Goal: Task Accomplishment & Management: Use online tool/utility

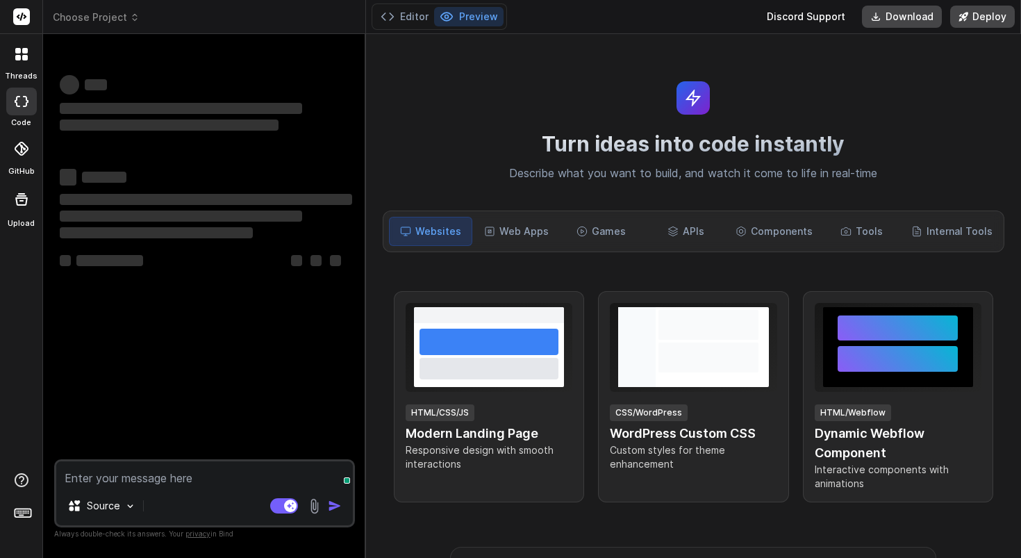
click at [580, 110] on div "Turn ideas into code instantly Describe what you want to build, and watch it co…" at bounding box center [693, 296] width 655 height 524
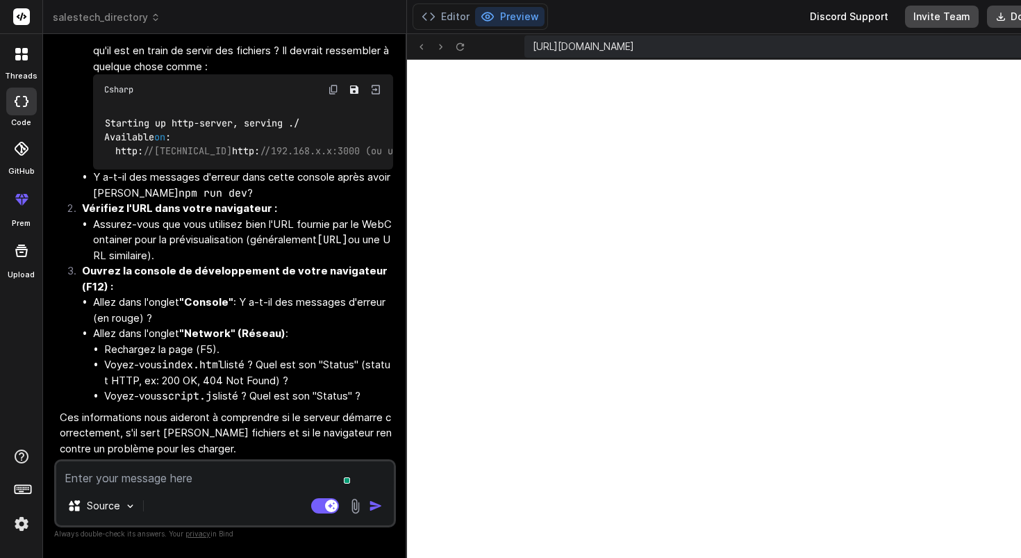
scroll to position [475, 0]
type textarea "x"
click at [215, 474] on textarea at bounding box center [224, 473] width 337 height 25
type textarea "o"
type textarea "x"
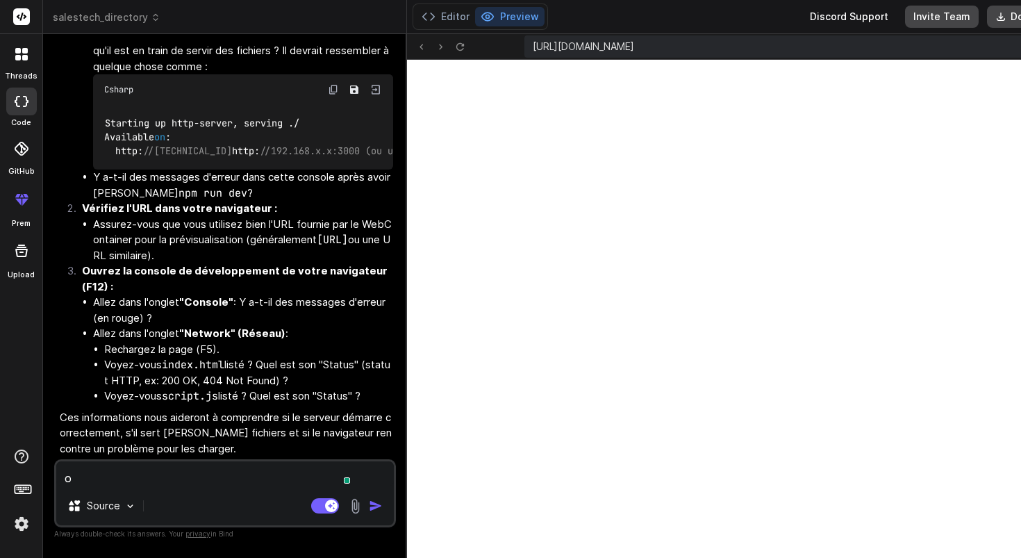
type textarea "ok"
type textarea "x"
type textarea "ok"
type textarea "x"
type textarea "ok c"
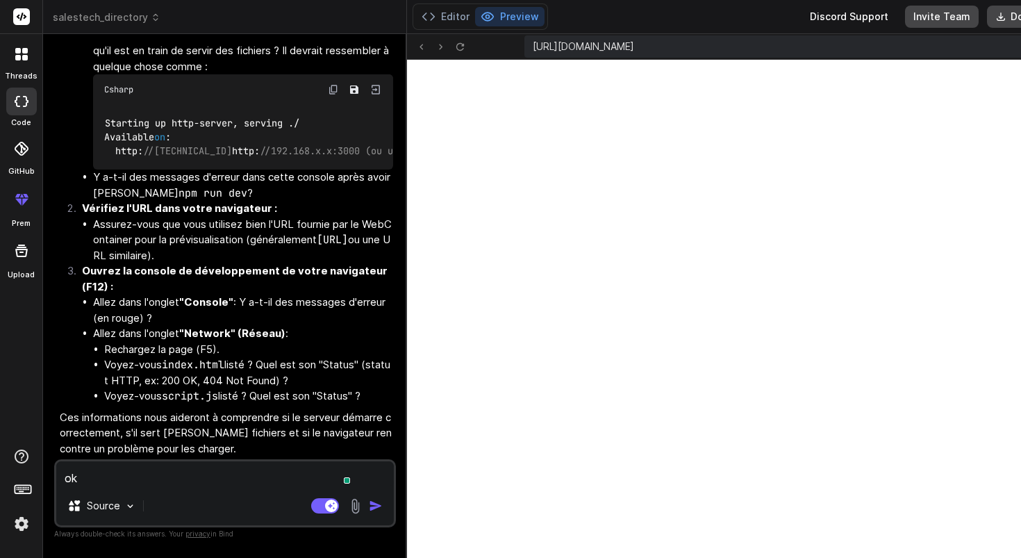
type textarea "x"
type textarea "ok ca"
type textarea "x"
type textarea "ok ca"
type textarea "x"
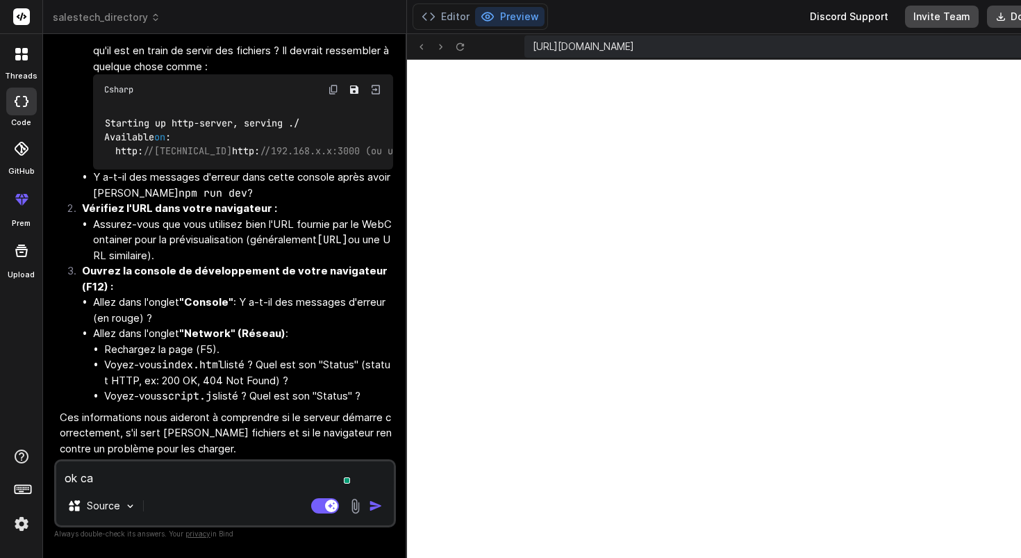
type textarea "ok ca m"
type textarea "x"
type textarea "ok ca ma"
type textarea "x"
type textarea "ok ca mar"
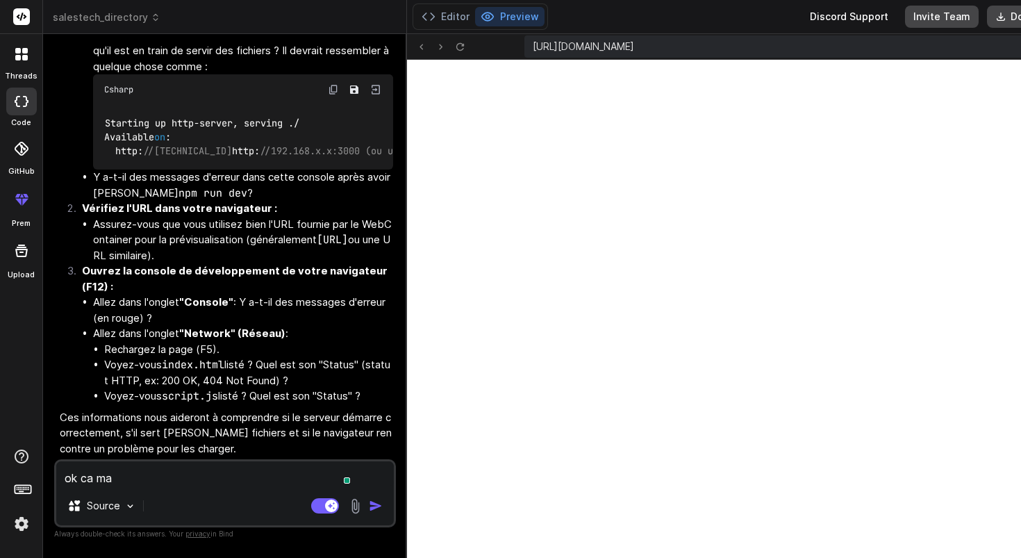
type textarea "x"
type textarea "ok ca marc"
type textarea "x"
type textarea "ok ca march"
type textarea "x"
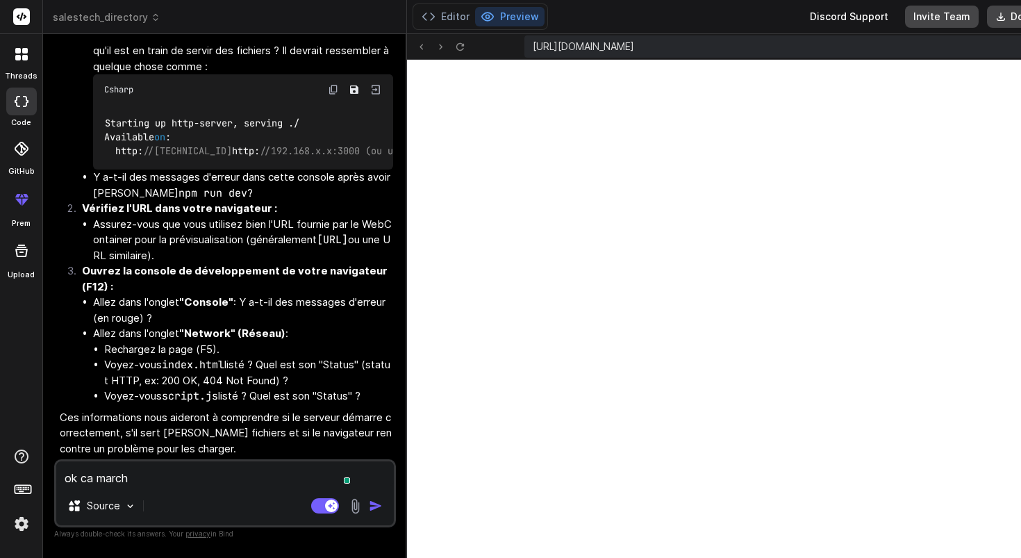
type textarea "ok ca marche"
type textarea "x"
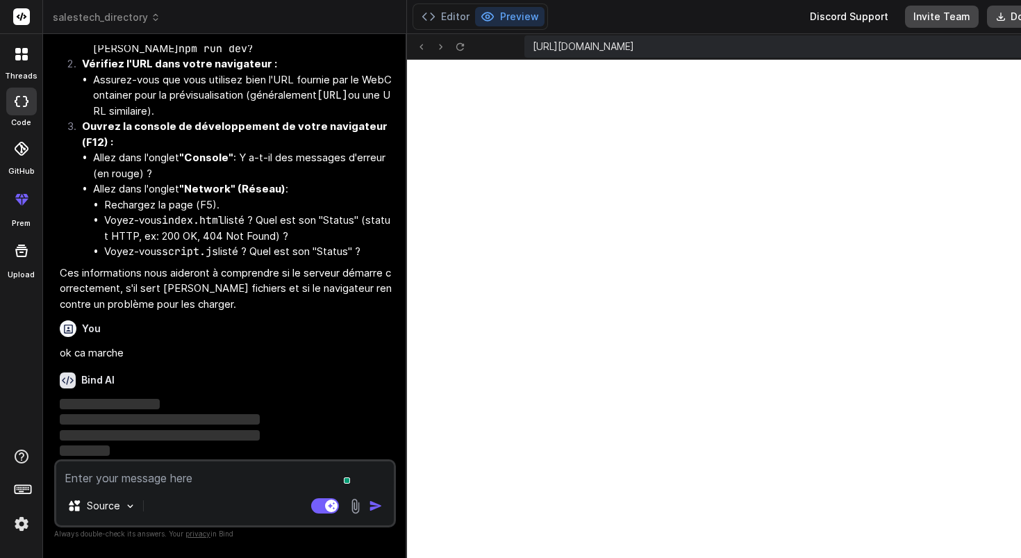
scroll to position [3485, 0]
type textarea "r"
type textarea "x"
type textarea "re"
type textarea "x"
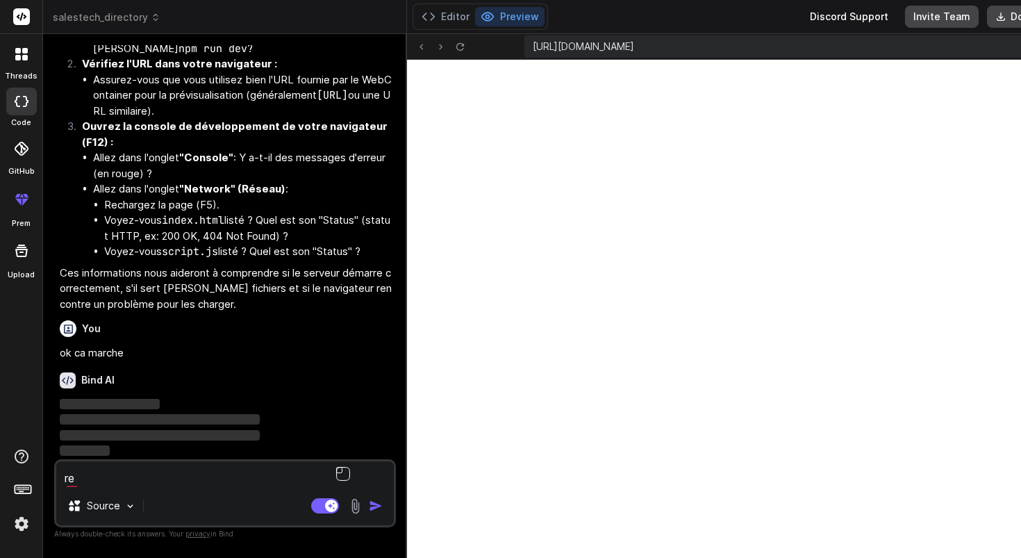
type textarea "rec"
type textarea "x"
type textarea "reco"
type textarea "x"
type textarea "recom"
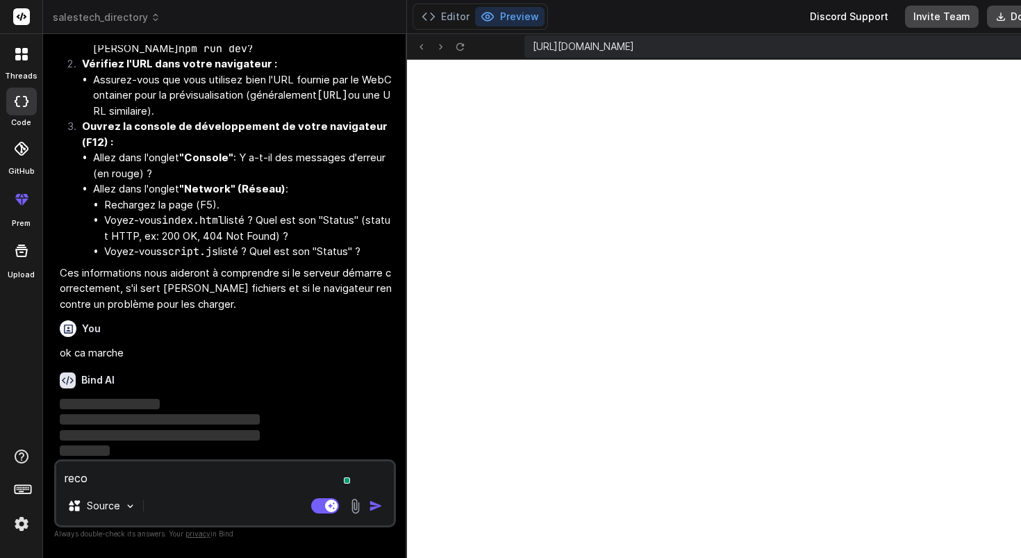
type textarea "x"
type textarea "recomm"
type textarea "x"
type textarea "recomme"
type textarea "x"
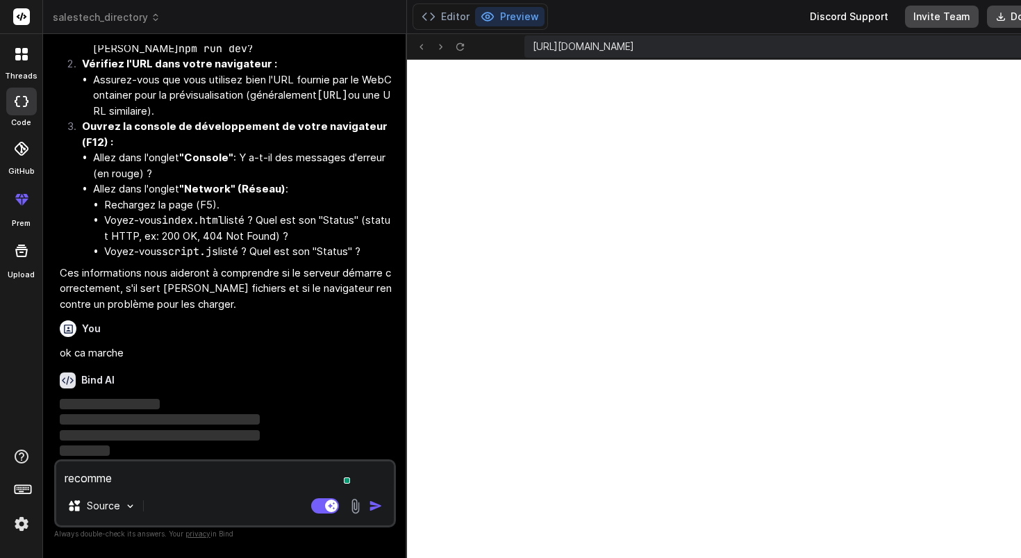
type textarea "recommen"
type textarea "x"
type textarea "recommenc"
type textarea "x"
type textarea "recommence"
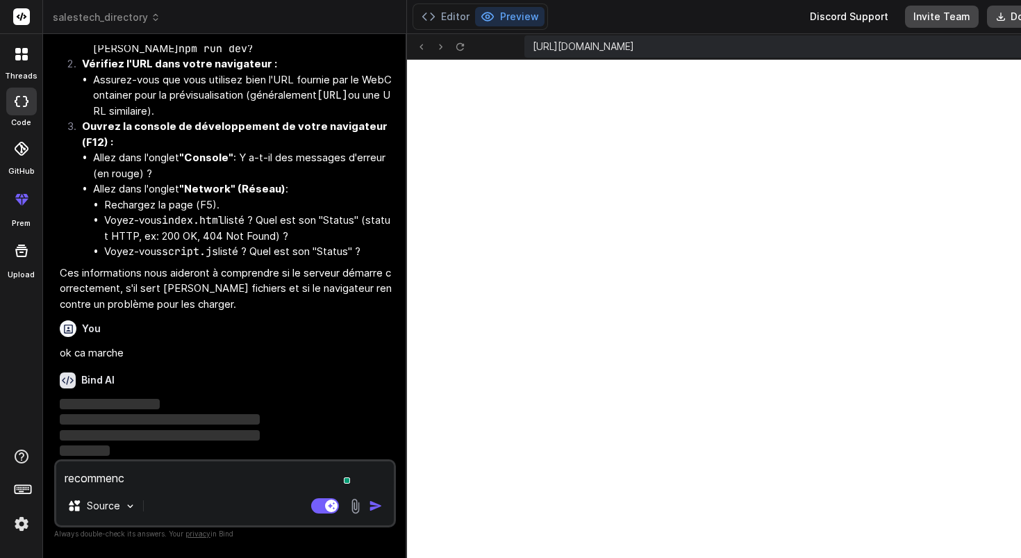
type textarea "x"
type textarea "recommence"
type textarea "x"
type textarea "recommence m"
type textarea "x"
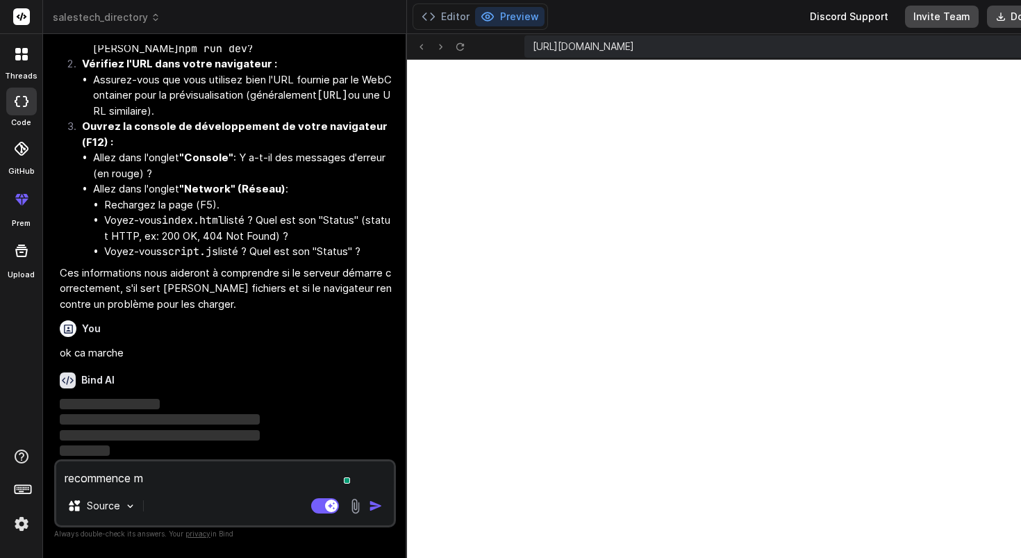
type textarea "recommence mo"
type textarea "x"
type textarea "recommence mon"
type textarea "x"
type textarea "recommence mon"
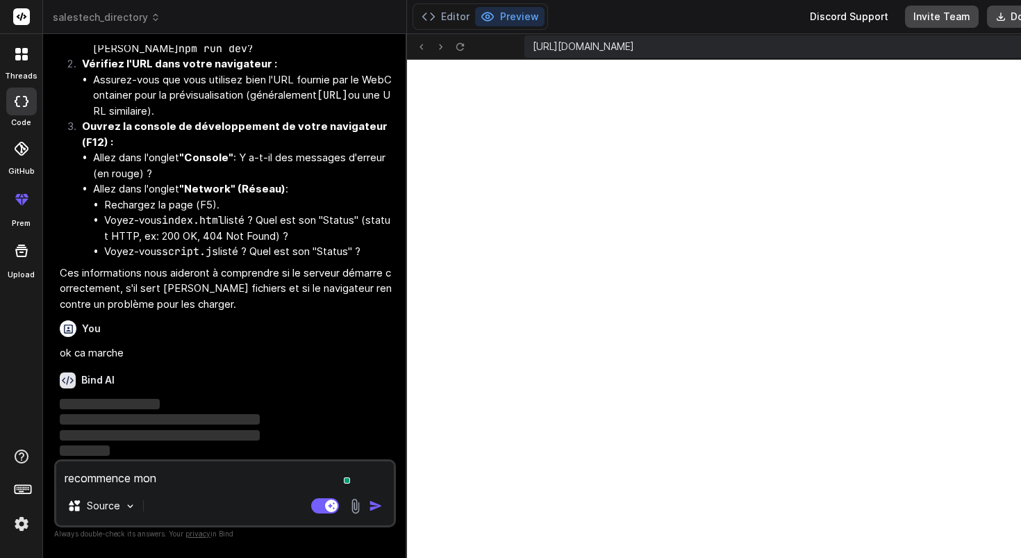
type textarea "x"
type textarea "recommence mon p"
type textarea "x"
type textarea "recommence mon pr"
type textarea "x"
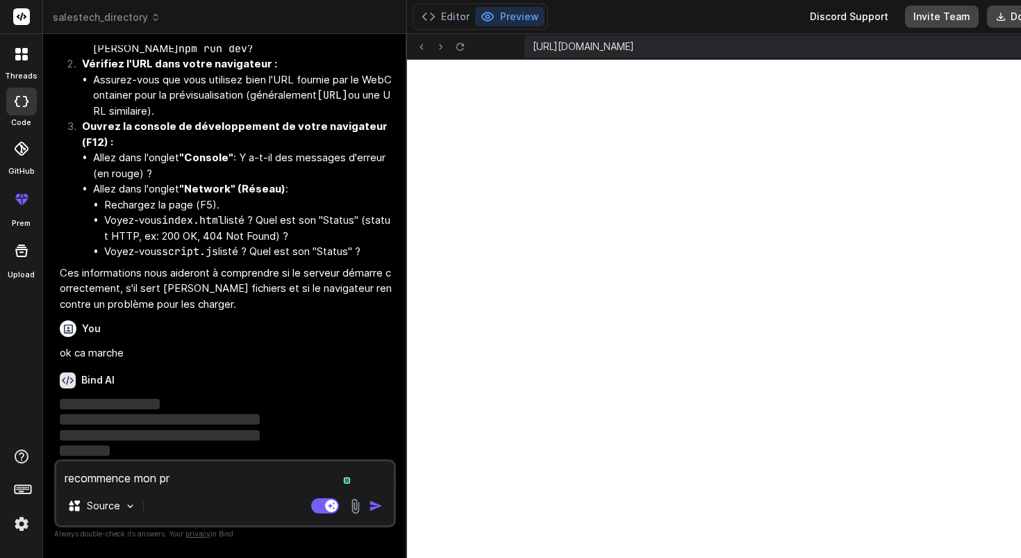
type textarea "recommence mon pro"
type textarea "x"
type textarea "recommence mon proe"
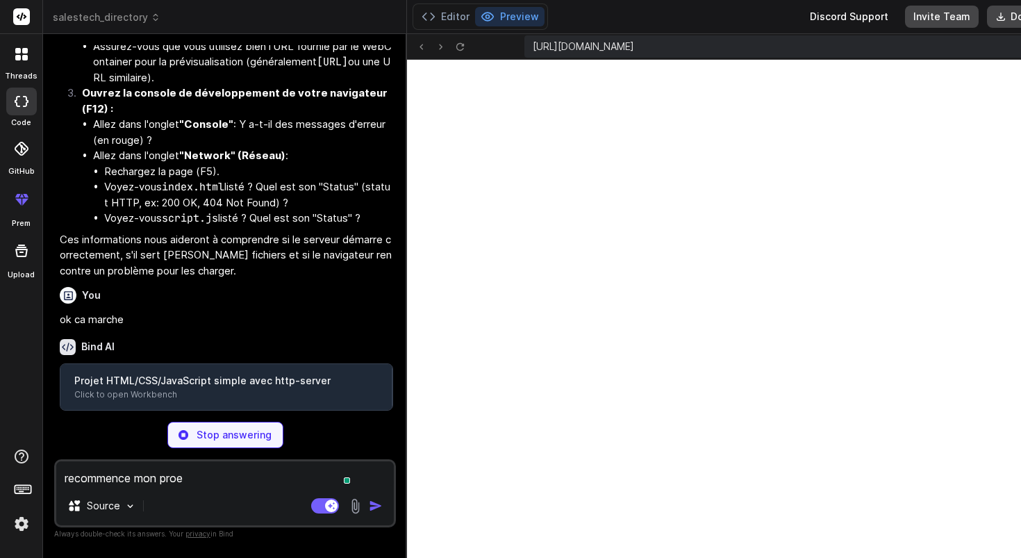
type textarea "x"
type textarea "recommence mon pro"
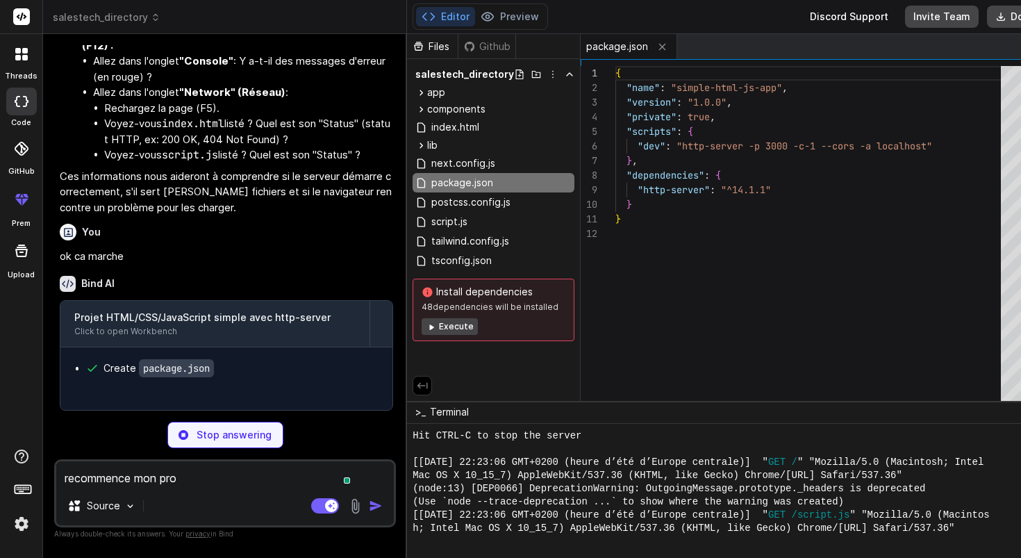
type textarea "x"
type textarea "recommence mon proj"
type textarea "x"
type textarea "recommence mon proje"
type textarea "x"
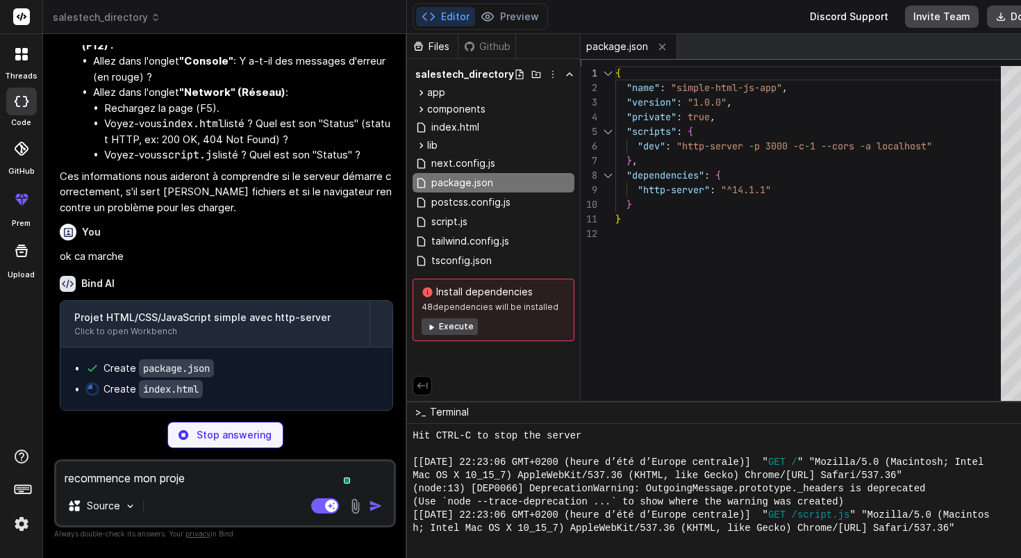
type textarea "recommence mon projet"
type textarea "x"
type textarea "<script src="script.js"></script> </body> </html>"
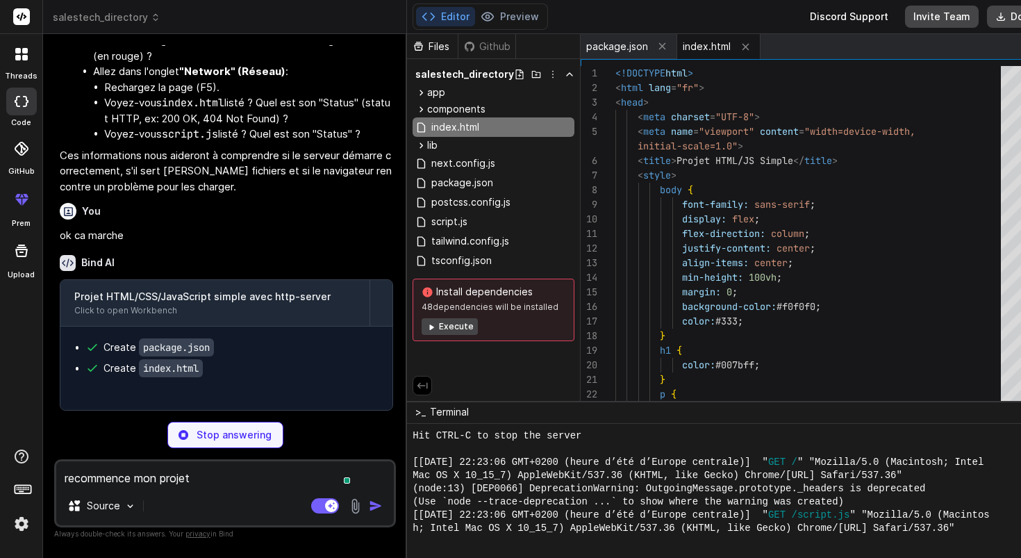
type textarea "x"
type textarea "console.log("Le script JavaScript est bien chargé et exécuté !"); document.addE…"
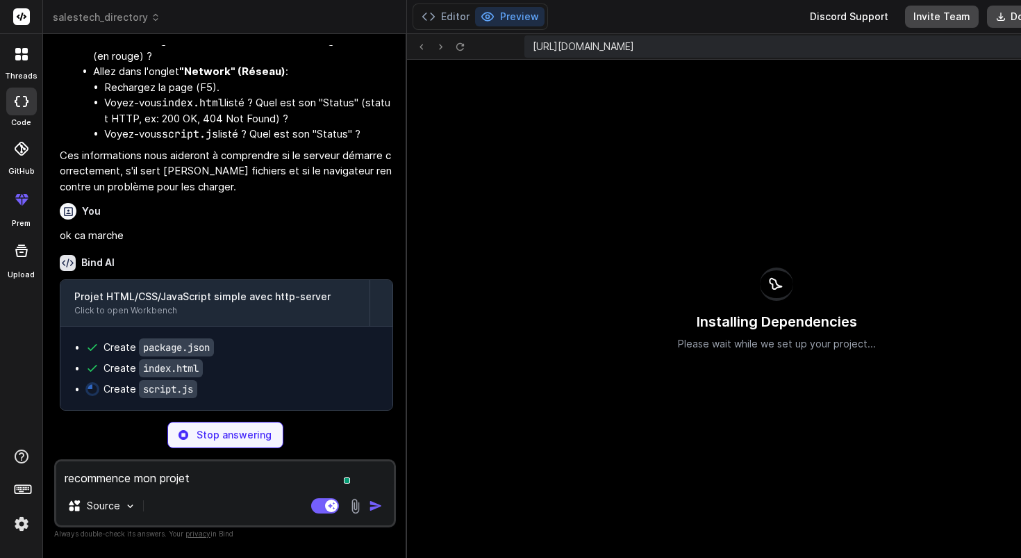
scroll to position [567, 0]
type textarea "x"
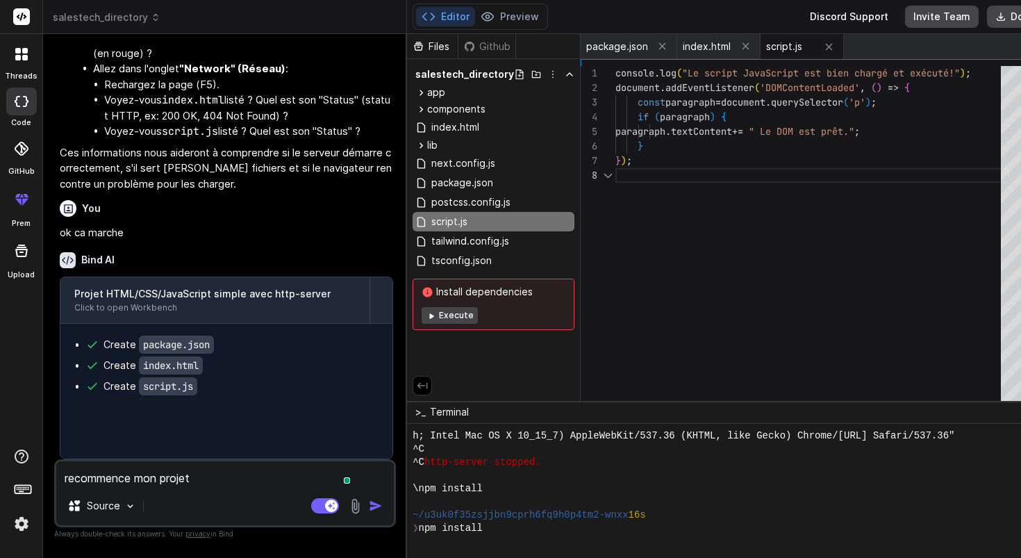
scroll to position [660, 0]
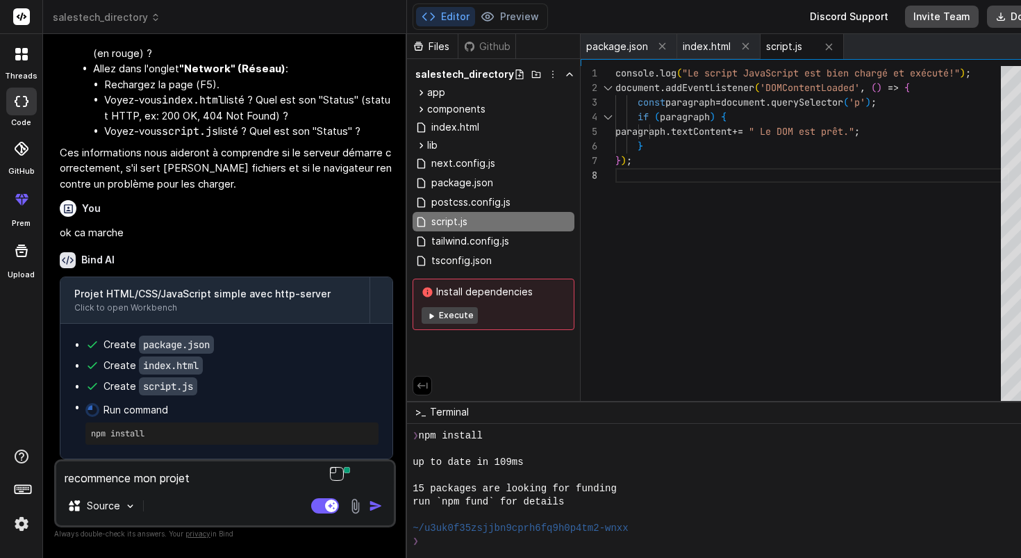
type textarea "Recommence mon projet"
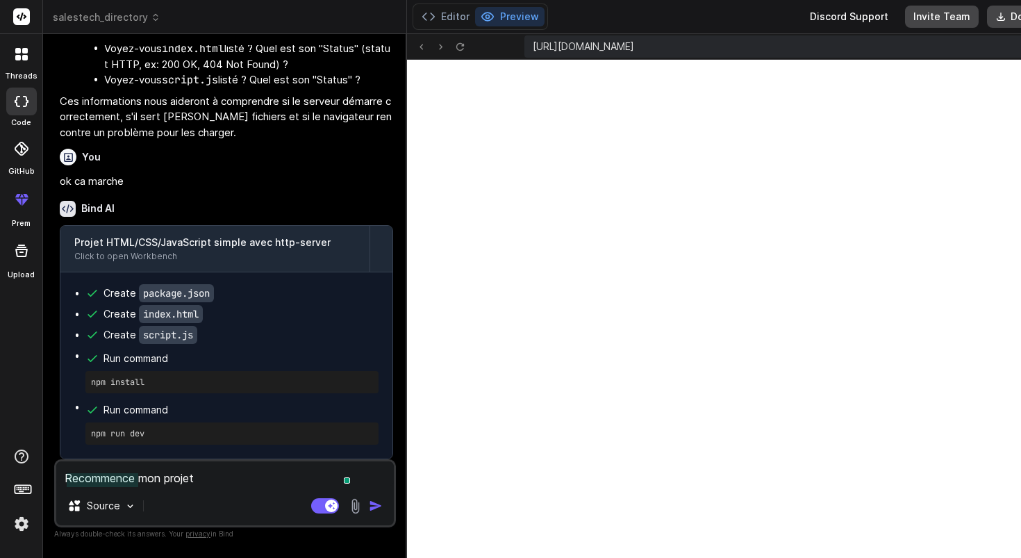
scroll to position [1253, 0]
type textarea "x"
type textarea "Recommence mon projet"
click at [369, 505] on img "button" at bounding box center [376, 506] width 14 height 14
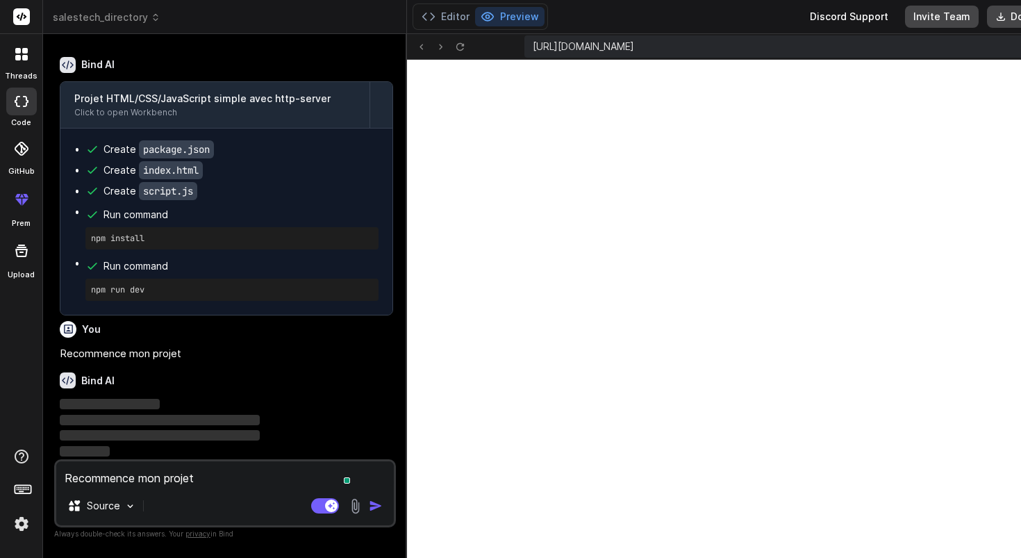
scroll to position [3815, 0]
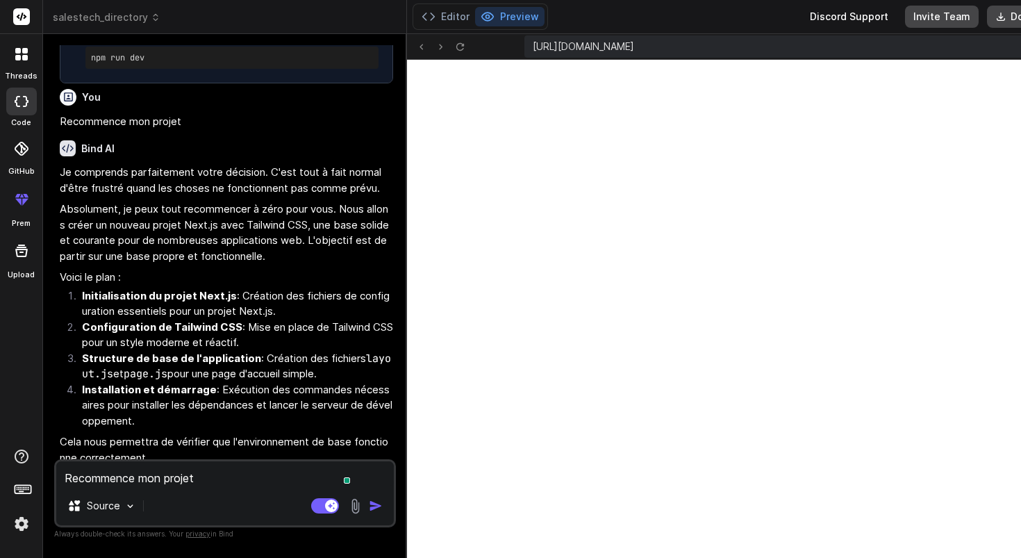
type textarea "x"
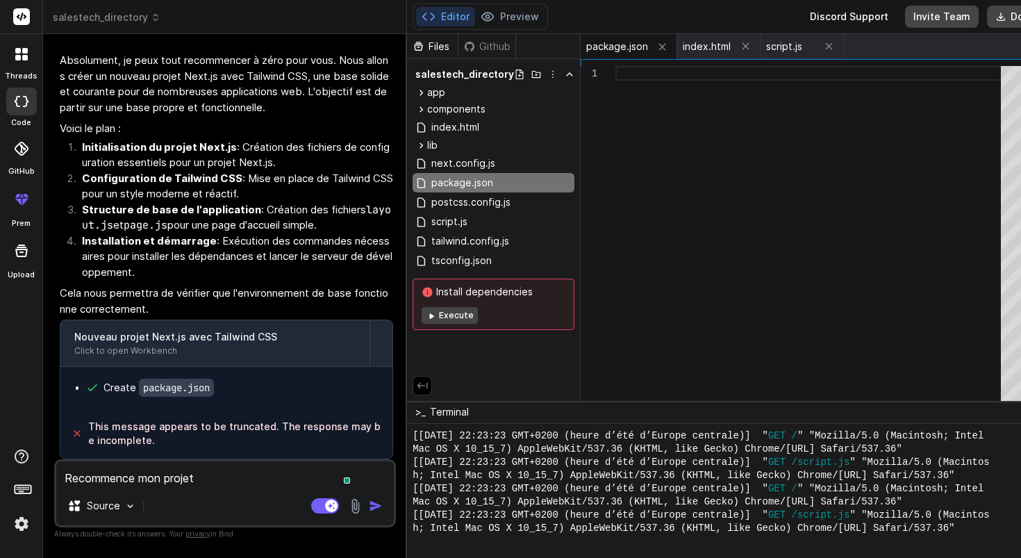
scroll to position [4242, 0]
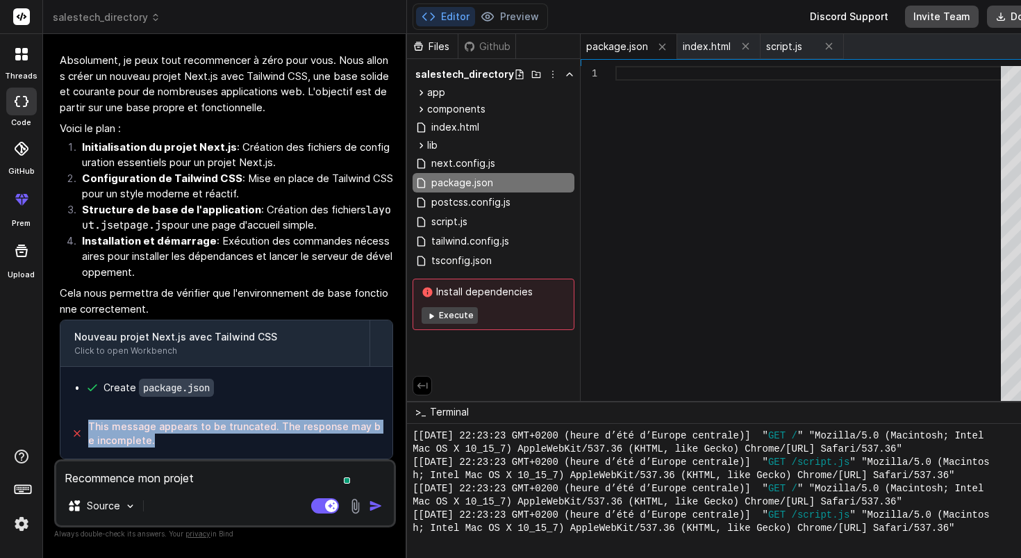
drag, startPoint x: 197, startPoint y: 448, endPoint x: 80, endPoint y: 412, distance: 122.8
click at [80, 412] on div "This message appears to be truncated. The response may be incomplete." at bounding box center [226, 433] width 332 height 50
copy span "This message appears to be truncated. The response may be incomplete."
click at [421, 316] on button "Execute" at bounding box center [449, 315] width 56 height 17
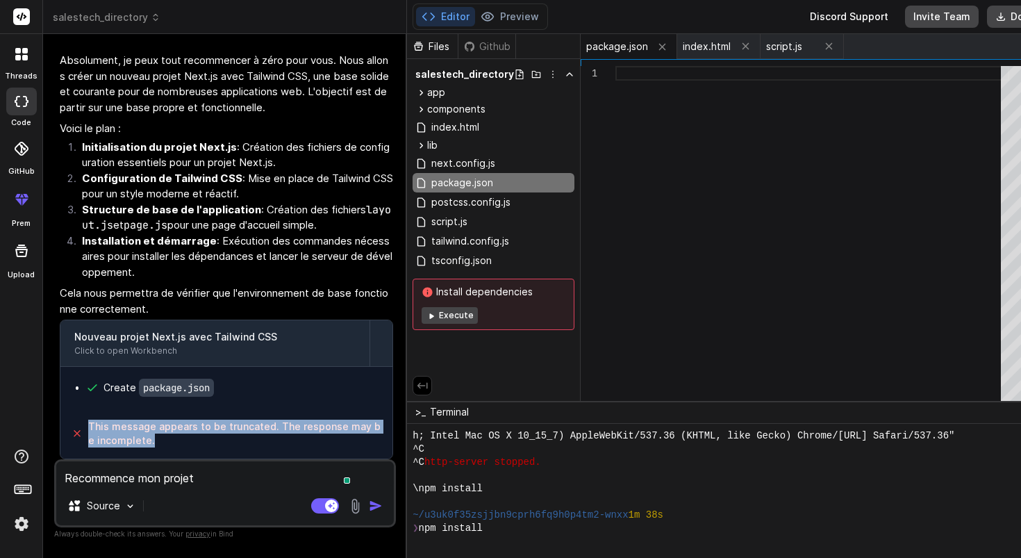
type textarea "x"
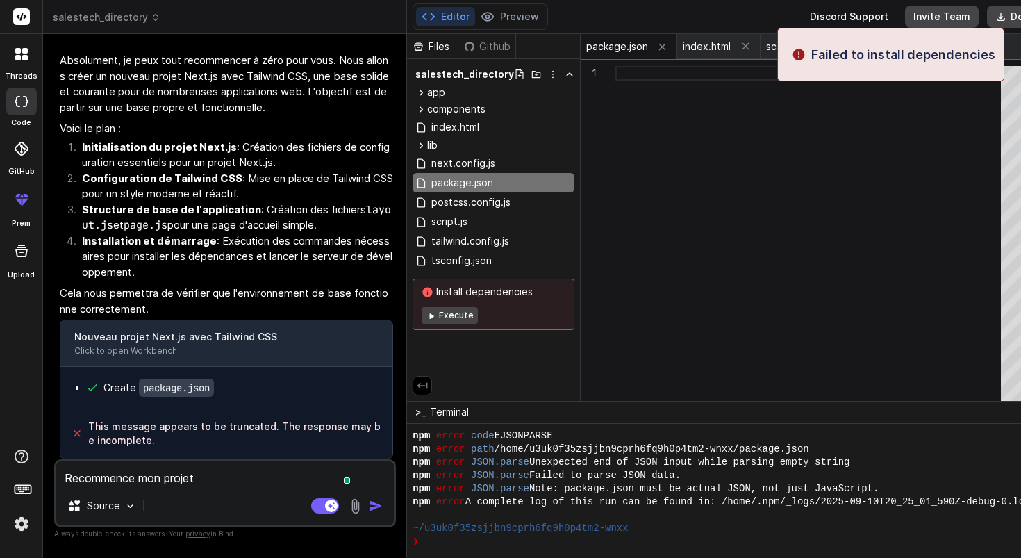
click at [187, 474] on textarea "Recommence mon projet" at bounding box center [224, 473] width 337 height 25
paste textarea "This message appears to be truncated. The response may be incomplete."
type textarea "This message appears to be truncated. The response may be incomplete."
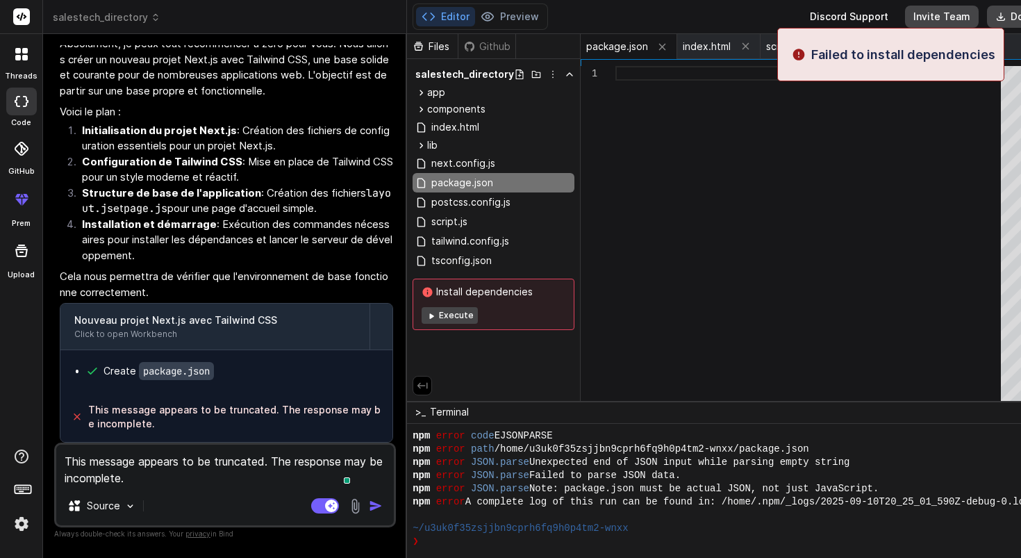
type textarea "x"
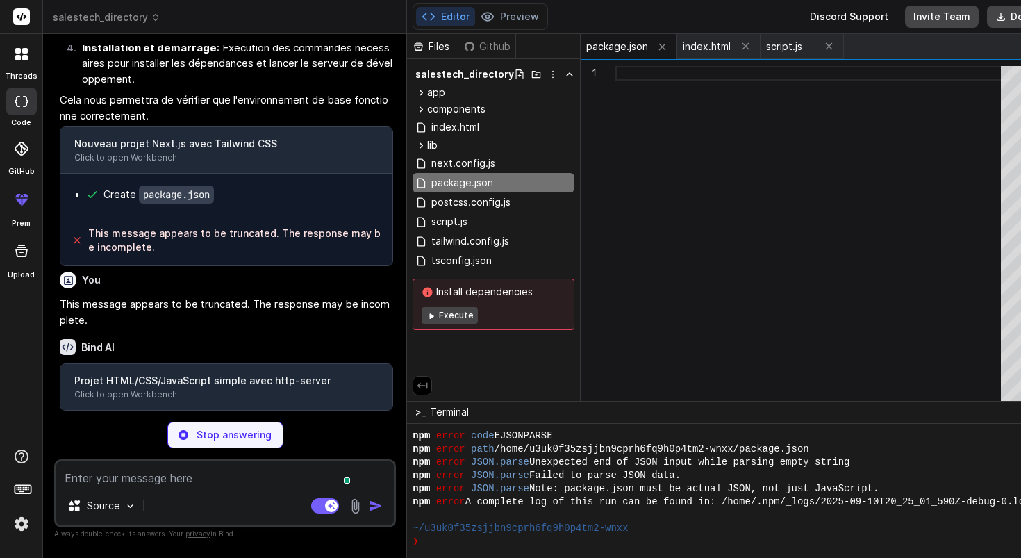
scroll to position [4402, 0]
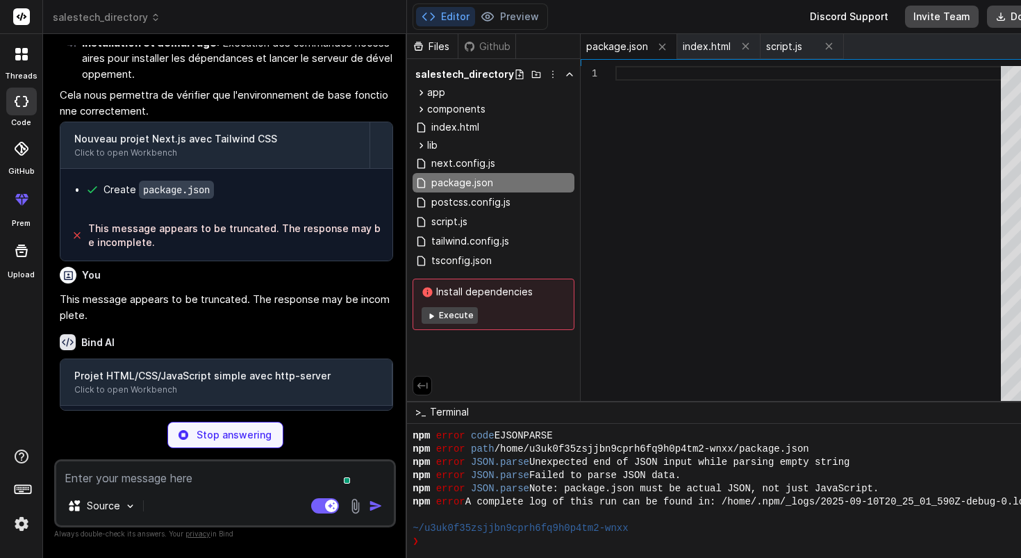
type textarea "x"
type textarea "}"
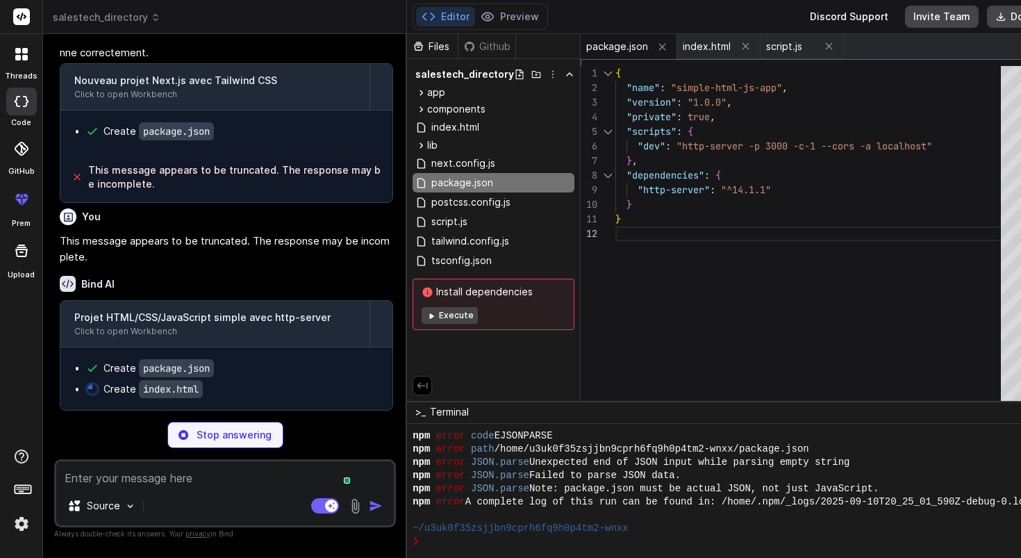
type textarea "x"
type textarea "<script src="script.js"></script> </body> </html>"
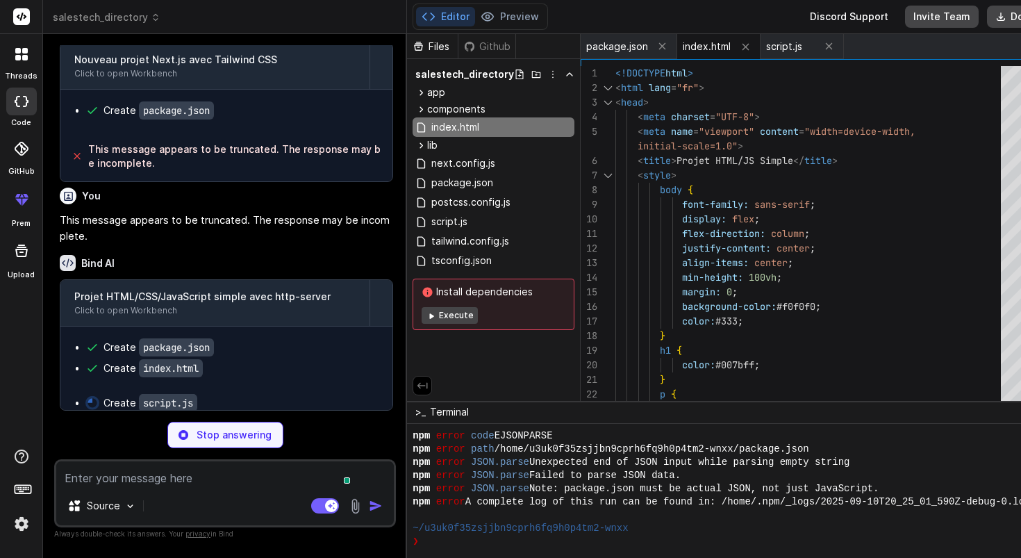
type textarea "x"
type textarea "console.log("Le script JavaScript est bien chargé et exécuté !"); document.addE…"
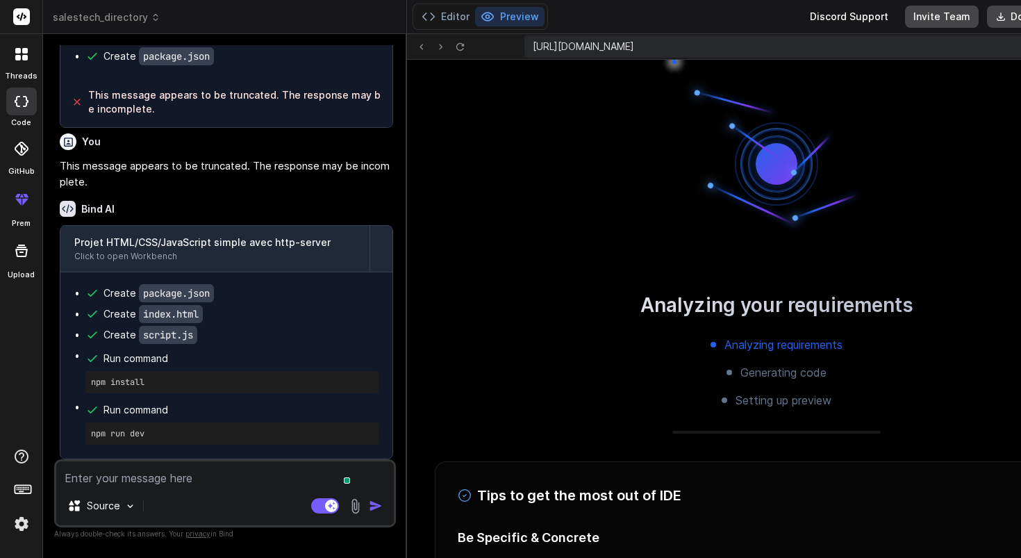
scroll to position [2203, 0]
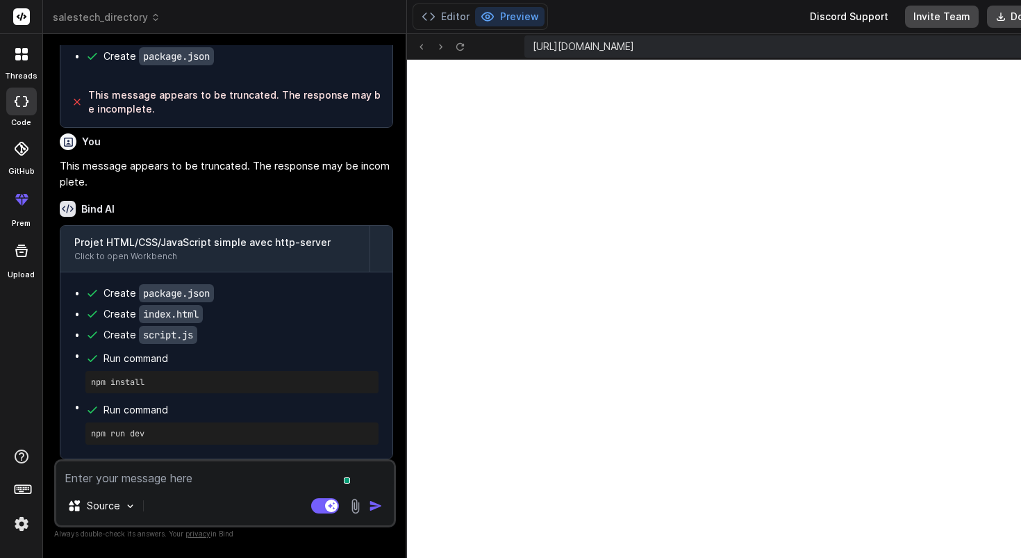
type textarea "x"
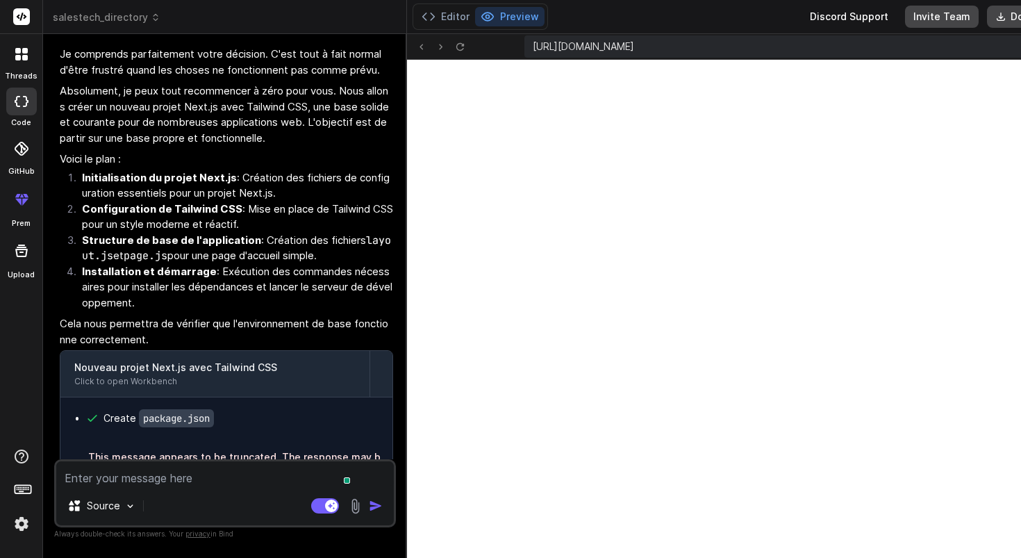
scroll to position [4587, 0]
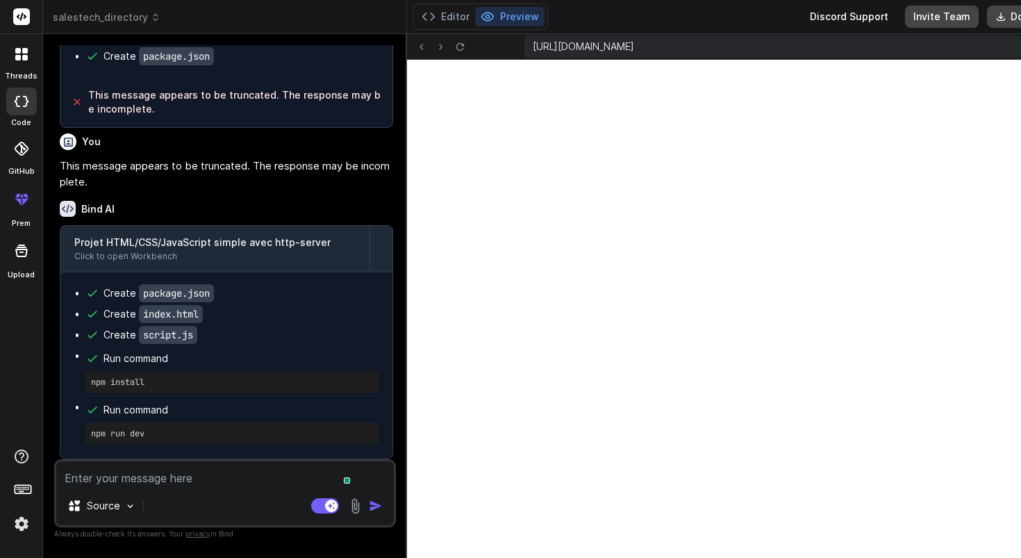
paste textarea "peux tu me créer un site comme [URL][DOMAIN_NAME] qui référence des outils web …"
type textarea "peux tu me créer un site comme [URL][DOMAIN_NAME] qui référence des outils web …"
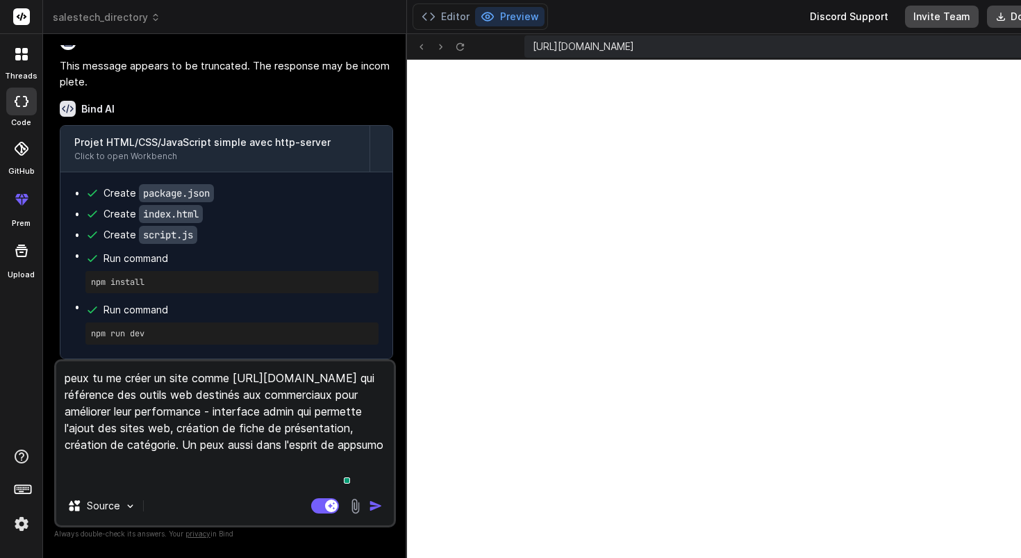
type textarea "x"
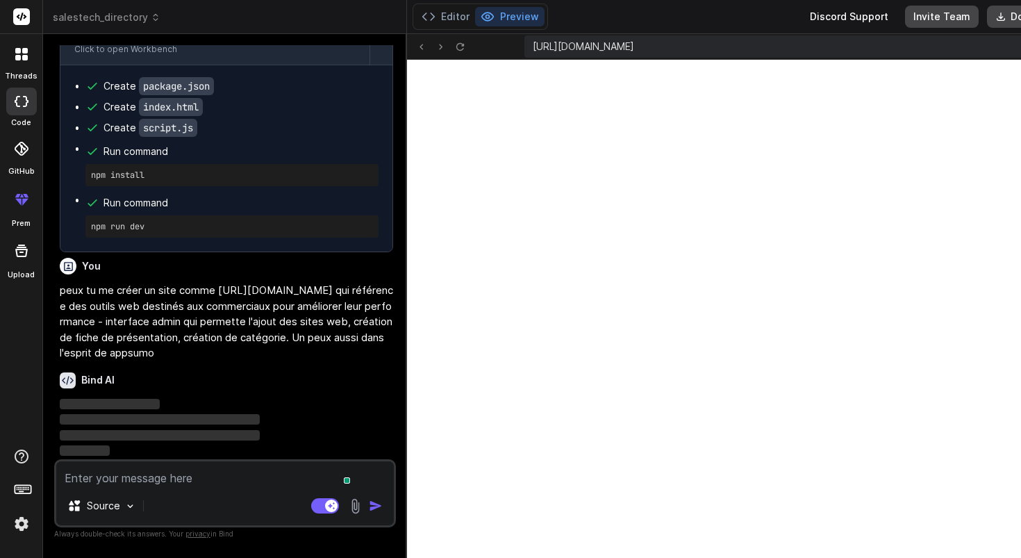
scroll to position [4809, 0]
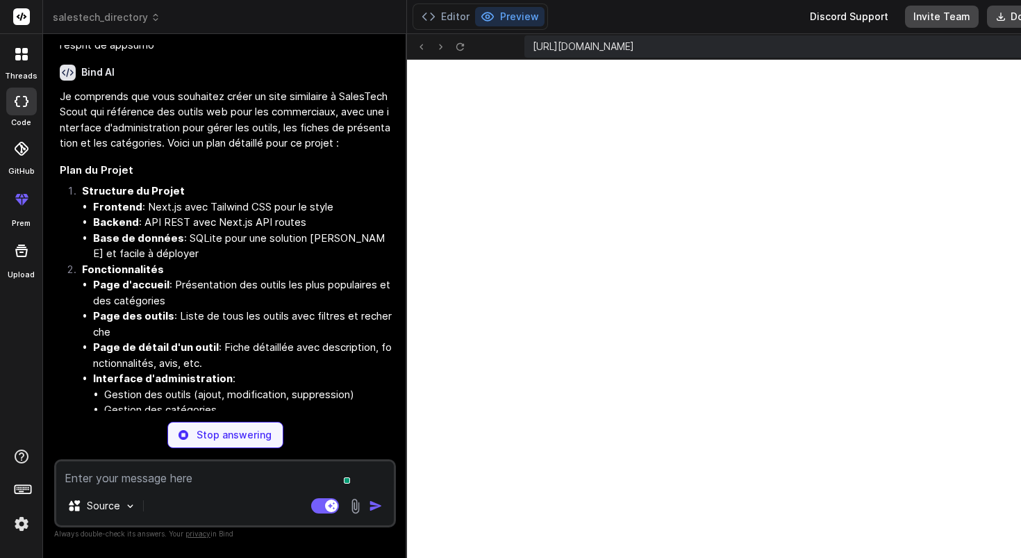
type textarea "x"
type textarea ""typescript": "^5.3.3" } }"
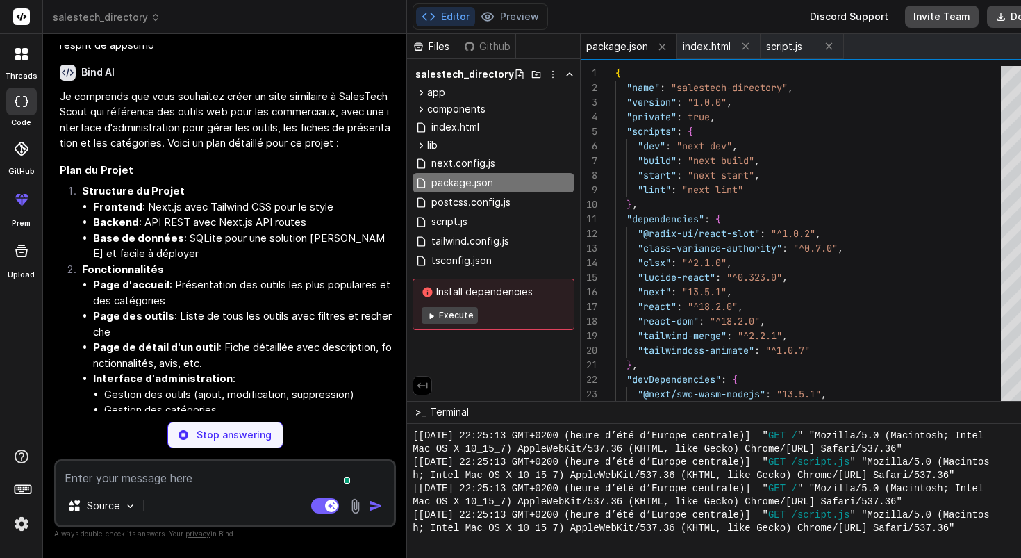
type textarea "x"
type textarea "/** @type {import('next').NextConfig} */ const nextConfig = { reactStrictMode: …"
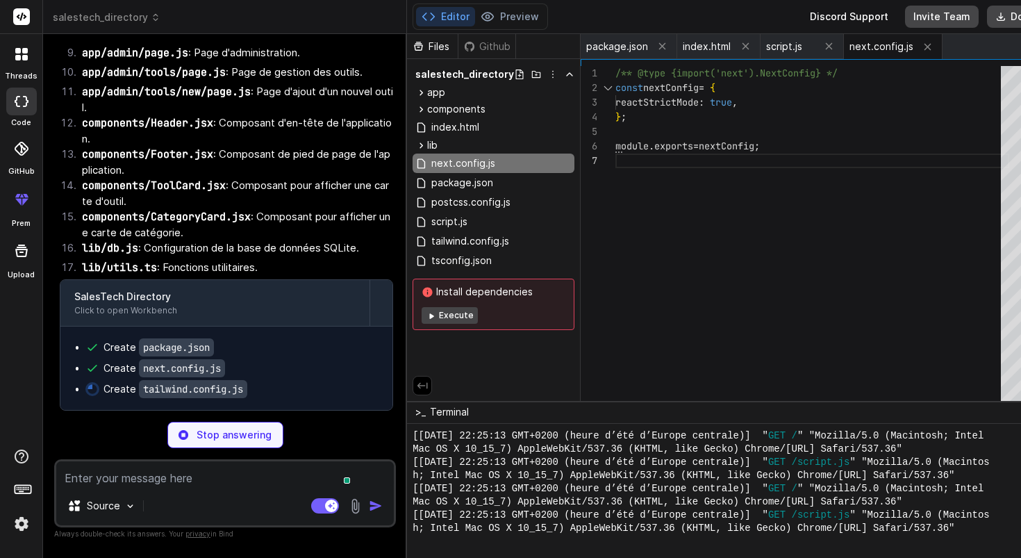
type textarea "x"
type textarea "plugins: [require("@tailwindcss/typography")], };"
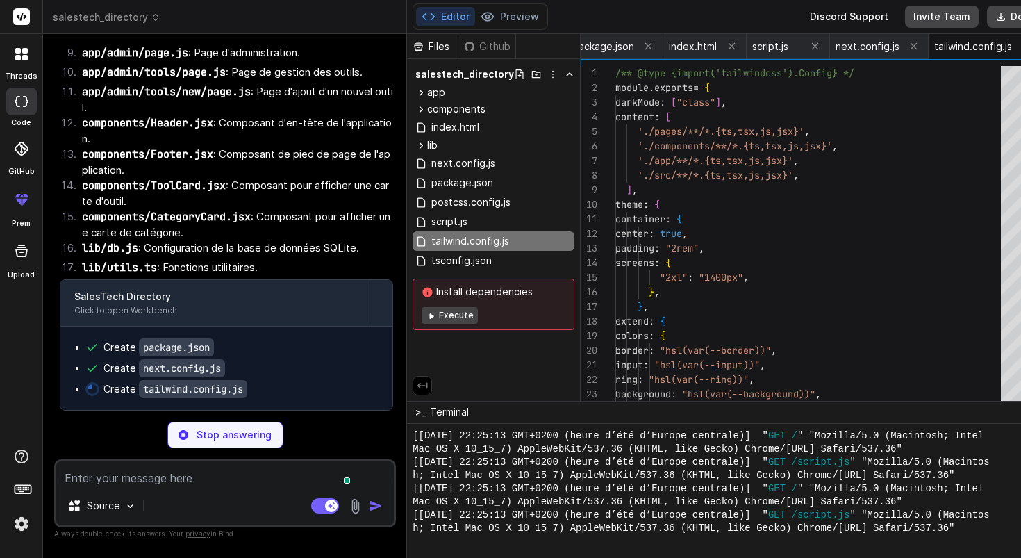
scroll to position [6025, 0]
type textarea "x"
type textarea "module.exports = { plugins: { tailwindcss: {}, autoprefixer: {}, }, };"
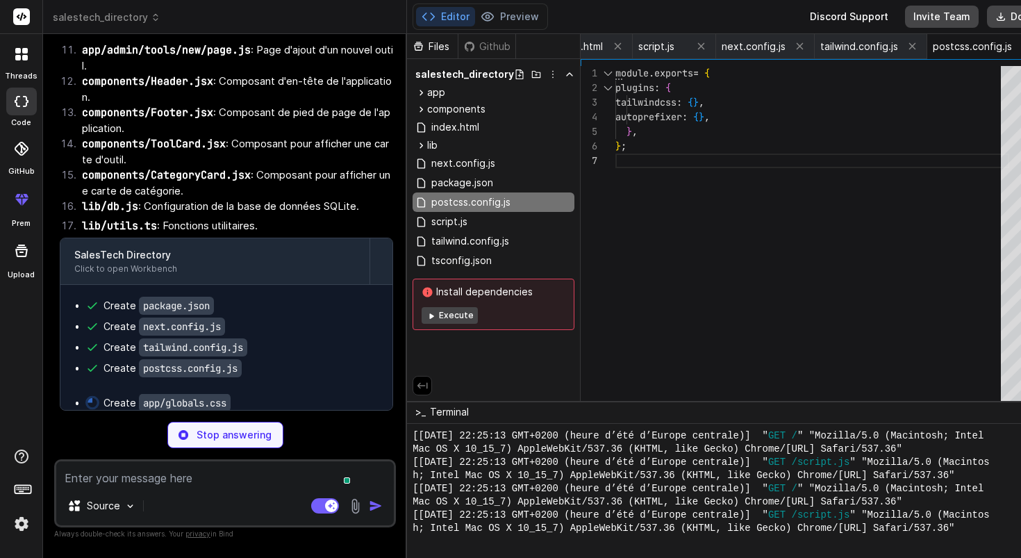
scroll to position [6066, 0]
type textarea "x"
type textarea "-webkit-line-clamp: 2; } }"
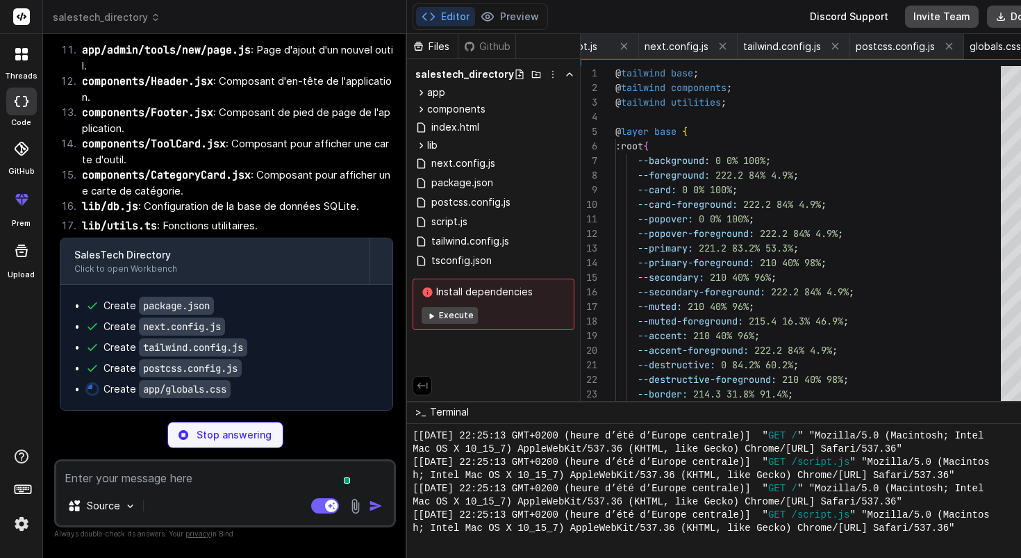
scroll to position [44, 0]
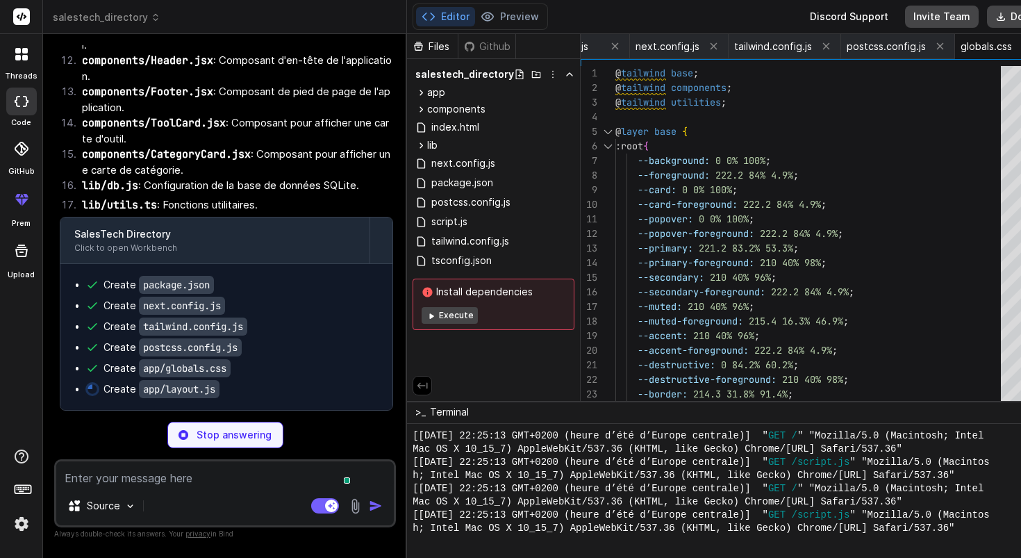
type textarea "x"
type textarea "<html lang="fr"> <body>{children}</body> </html> ); }"
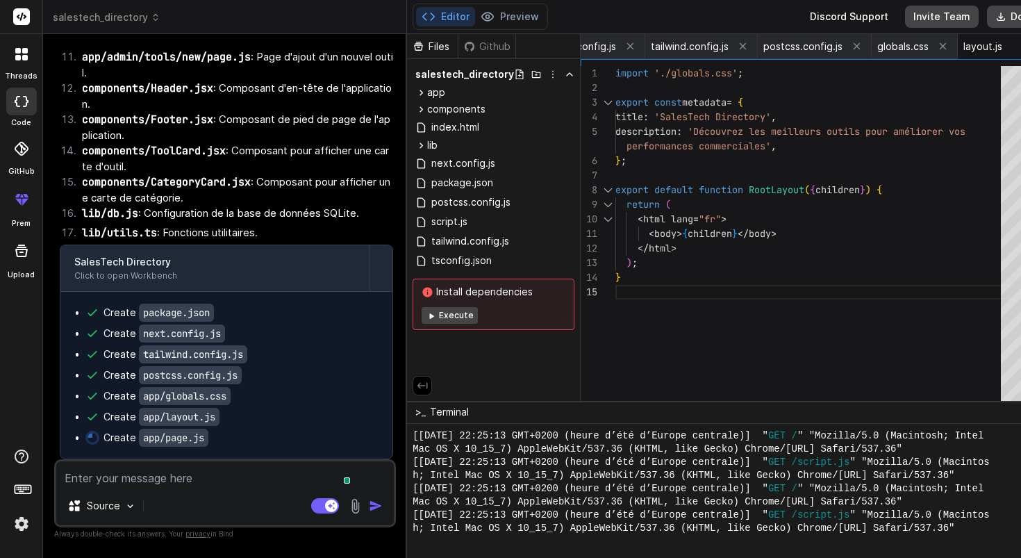
scroll to position [6059, 0]
type textarea "x"
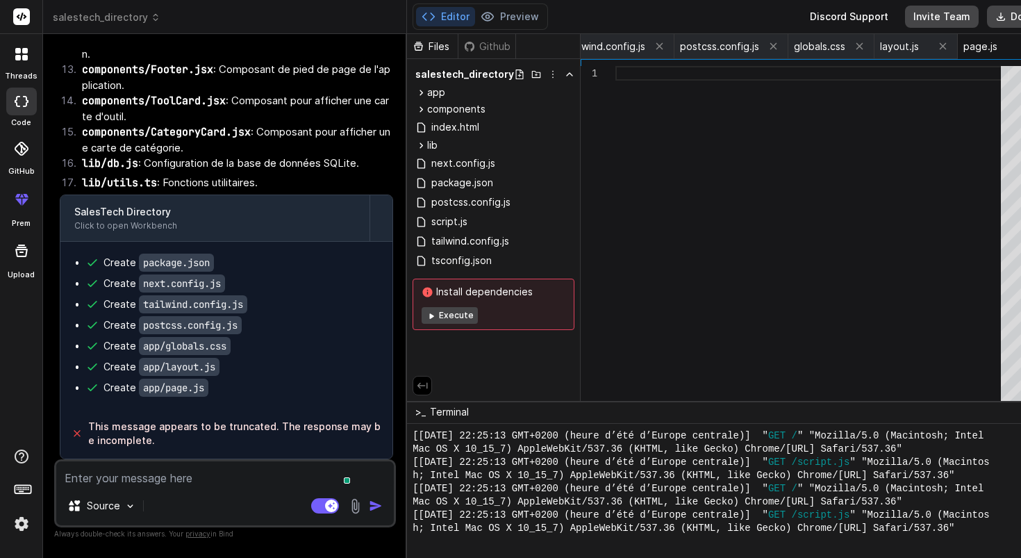
click at [424, 312] on button "Execute" at bounding box center [449, 315] width 56 height 17
type textarea "x"
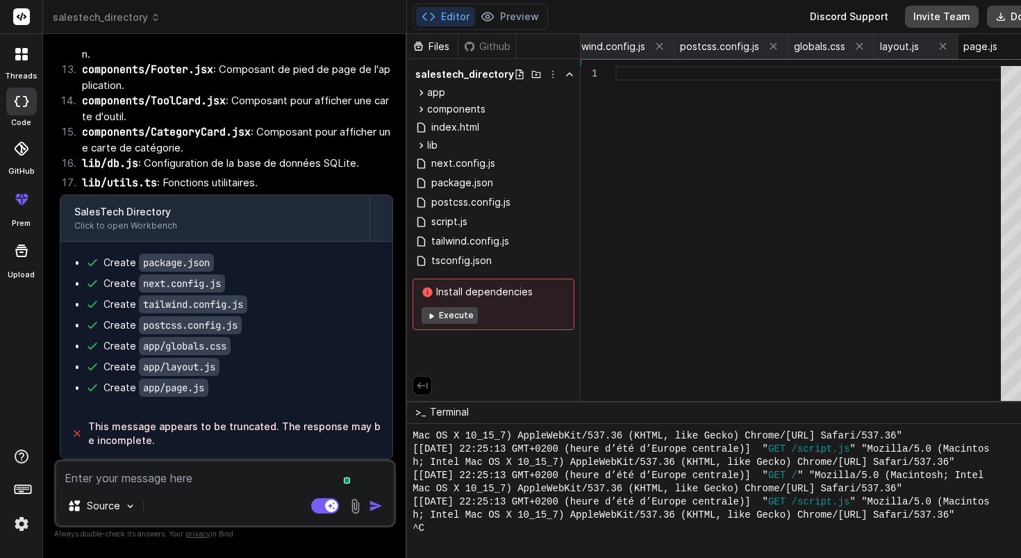
scroll to position [2295, 0]
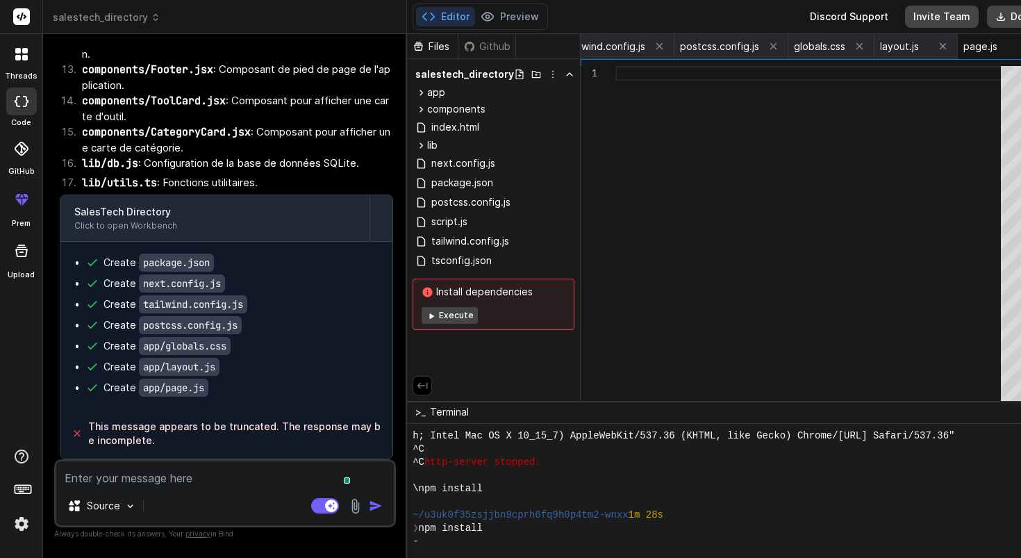
click at [214, 472] on textarea at bounding box center [224, 473] width 337 height 25
type textarea "p"
type textarea "x"
type textarea "pl"
type textarea "x"
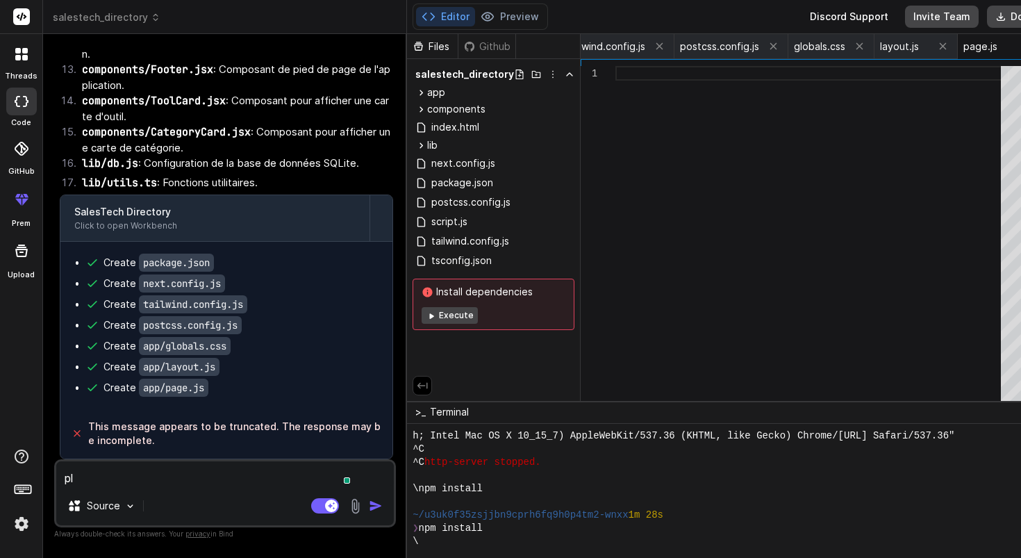
type textarea "plu"
type textarea "x"
type textarea "plus"
type textarea "x"
type textarea "plus"
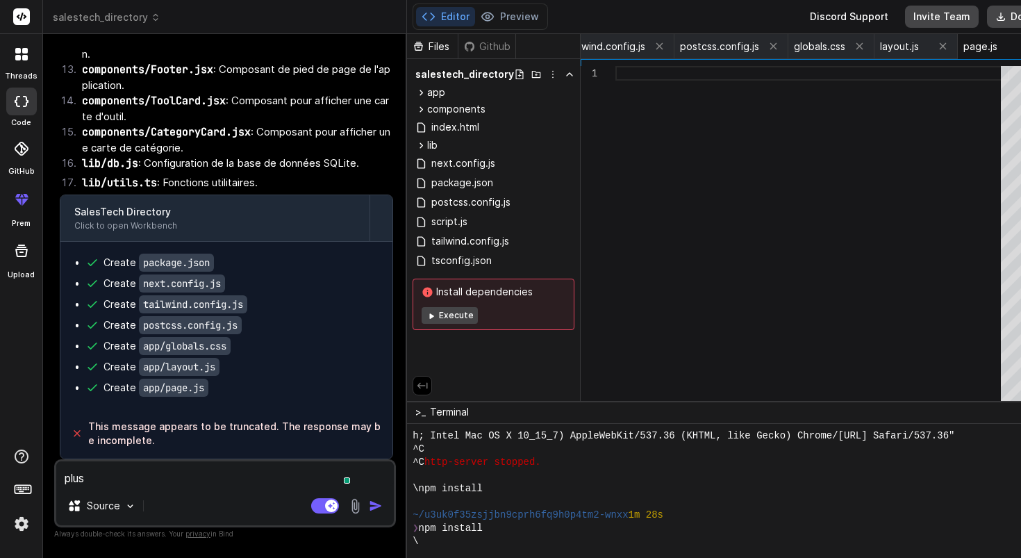
type textarea "x"
type textarea "plus r"
type textarea "x"
type textarea "plus ri"
type textarea "x"
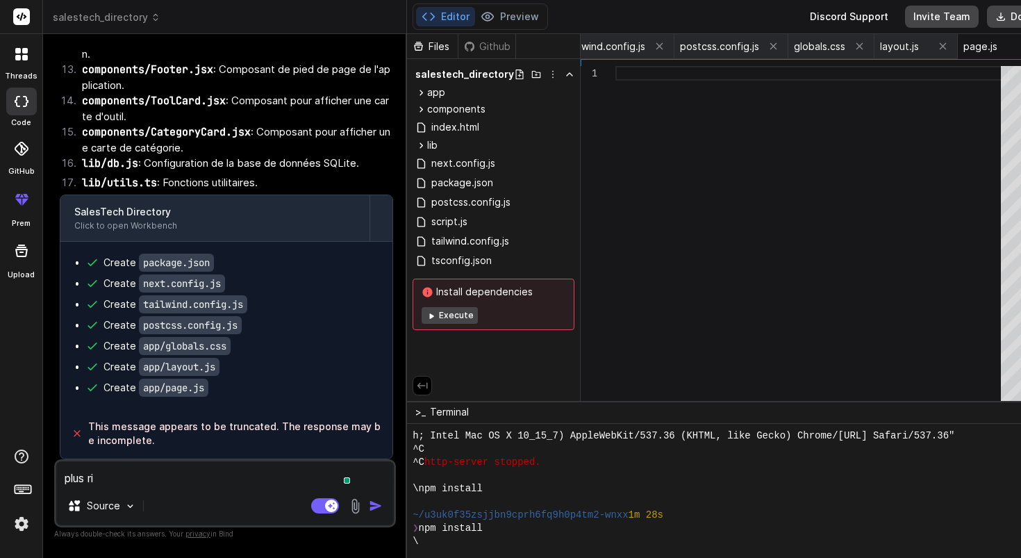
type textarea "plus rie"
type textarea "x"
type textarea "plus rien"
type textarea "x"
type textarea "plus rien"
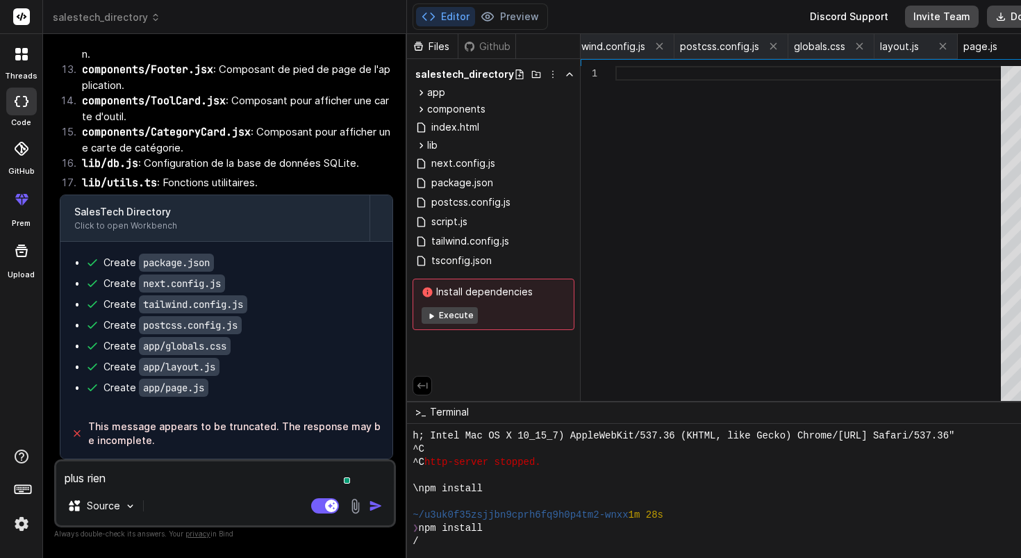
type textarea "x"
type textarea "plus rien n"
type textarea "x"
type textarea "plus rien ne"
type textarea "x"
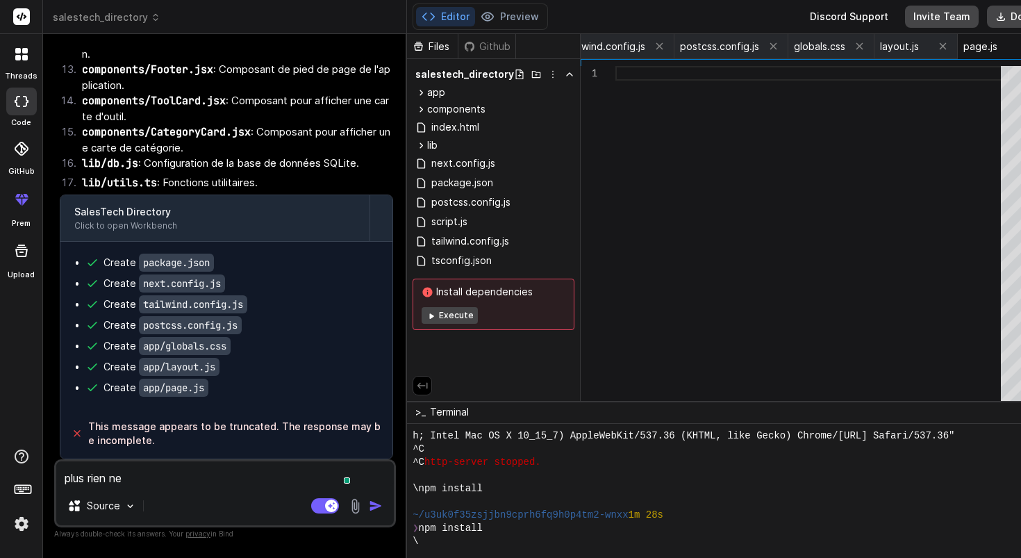
type textarea "plus rien ne"
type textarea "x"
type textarea "plus rien ne f"
type textarea "x"
type textarea "plus rien ne fo"
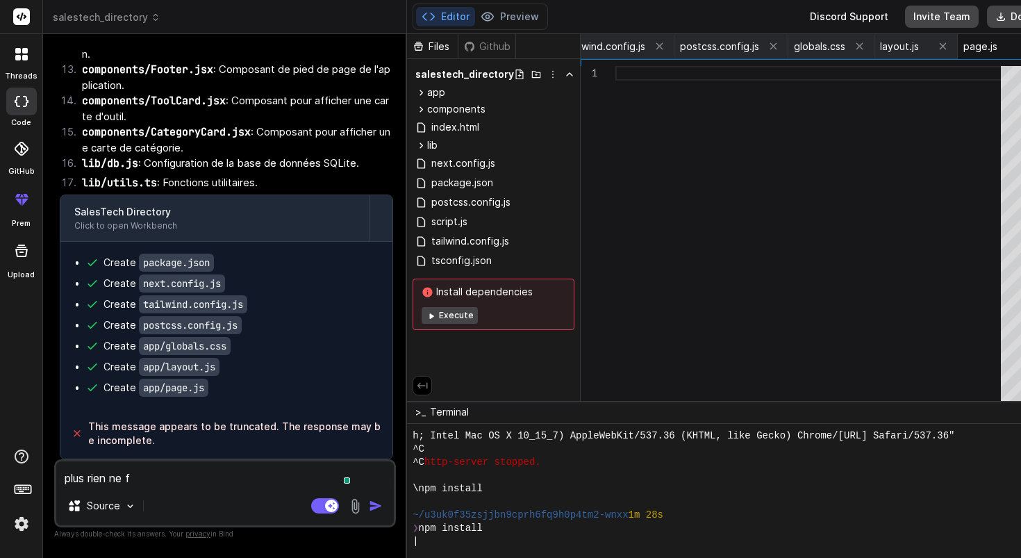
type textarea "x"
type textarea "plus rien ne fon"
type textarea "x"
type textarea "plus rien ne fonc"
type textarea "x"
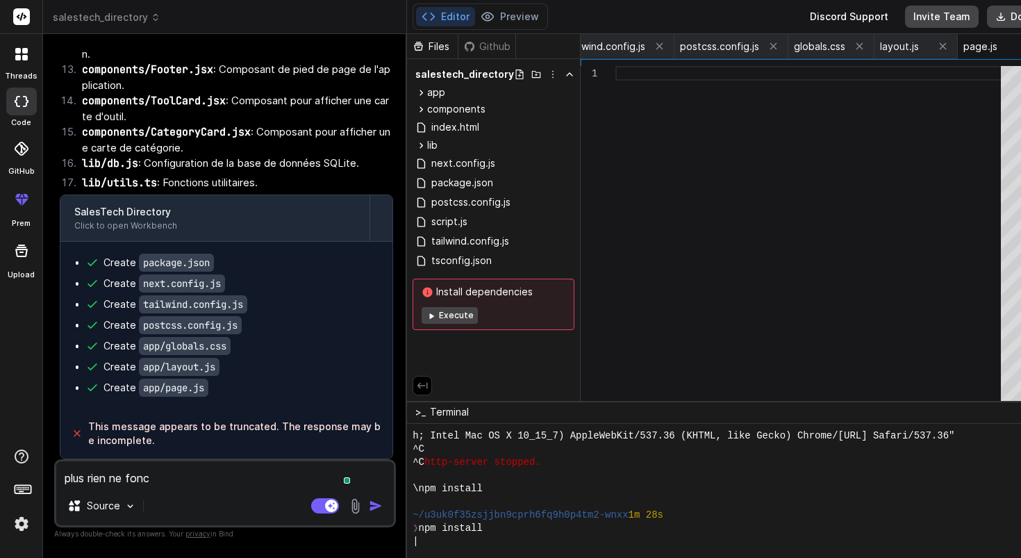
type textarea "plus rien ne fonct"
type textarea "x"
type textarea "plus rien ne foncti"
type textarea "x"
type textarea "plus rien ne fonctio"
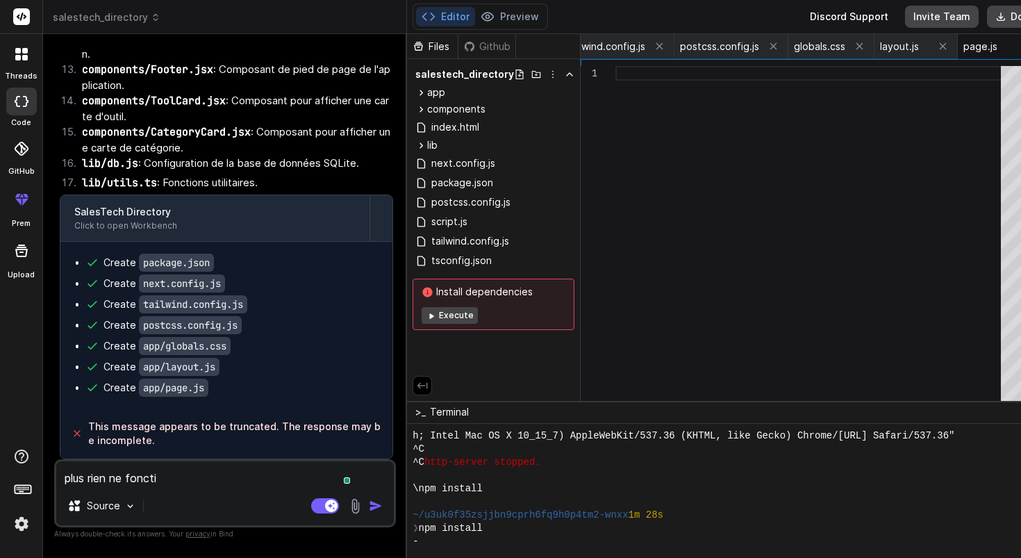
type textarea "x"
type textarea "plus rien ne fonction"
type textarea "x"
type textarea "plus rien ne fonctionn"
type textarea "x"
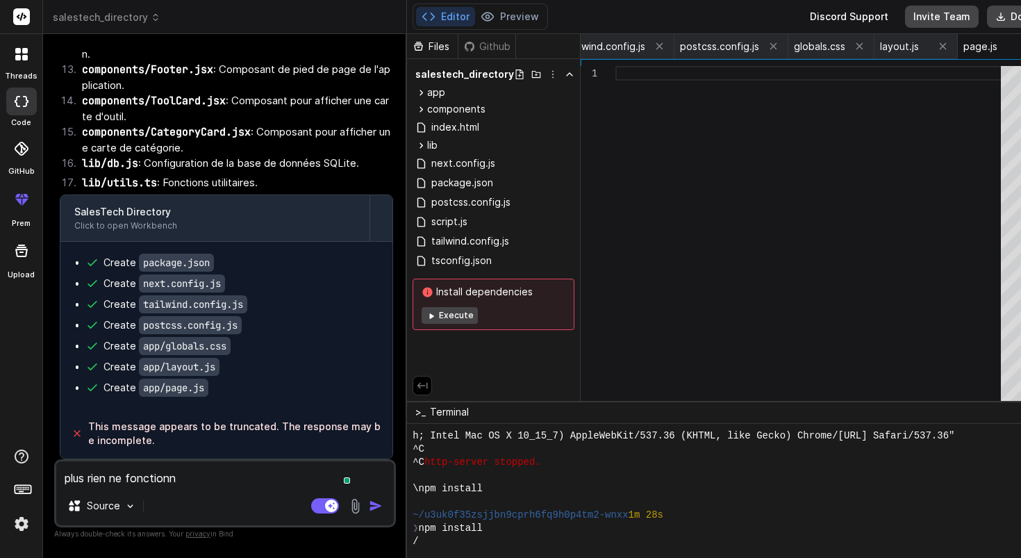
type textarea "plus rien ne fonctionne"
type textarea "x"
type textarea "plus rien ne fonctionne"
type textarea "x"
type textarea "plus rien ne fonctionne a"
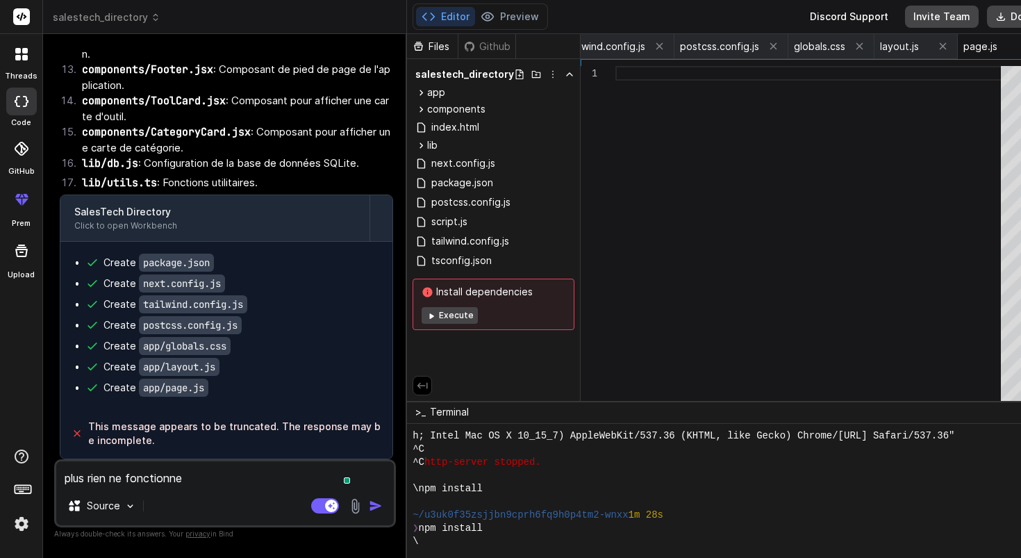
type textarea "x"
type textarea "plus rien ne fonctionne"
type textarea "x"
type textarea "Plus rien ne fonctionne"
type textarea "x"
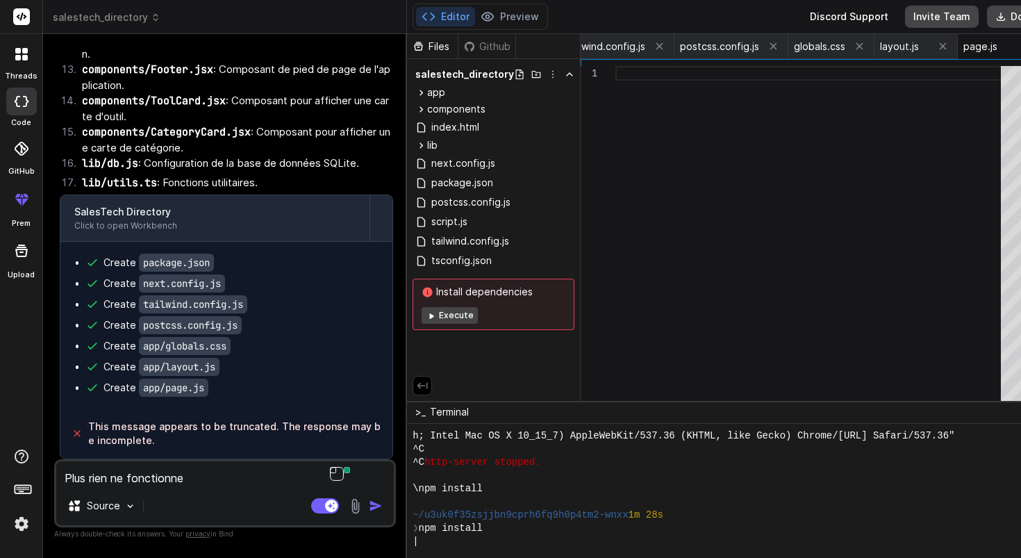
type textarea "Plus rien ne fonctionne"
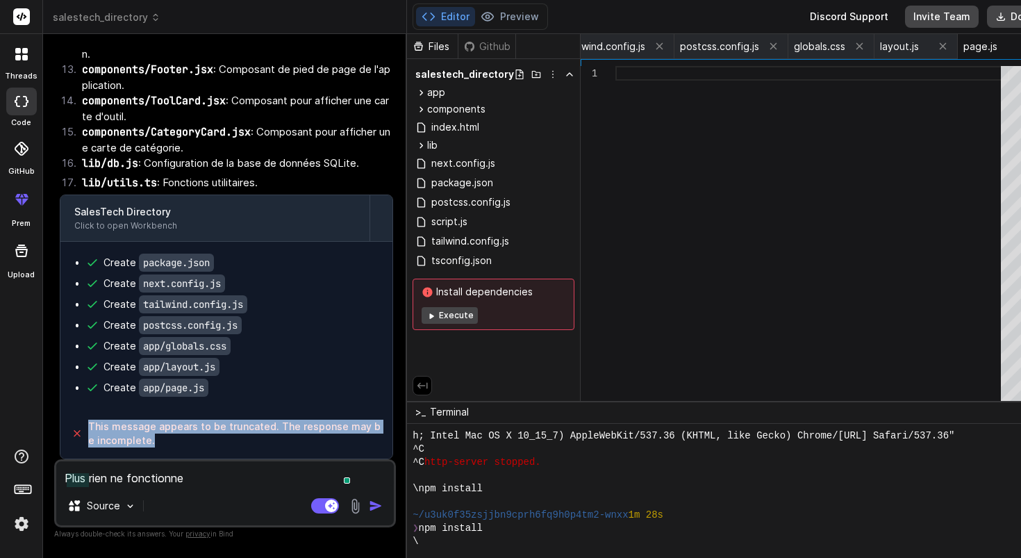
drag, startPoint x: 201, startPoint y: 435, endPoint x: 85, endPoint y: 430, distance: 115.4
click at [85, 430] on div "This message appears to be truncated. The response may be incomplete." at bounding box center [226, 433] width 332 height 50
copy span "This message appears to be truncated. The response may be incomplete."
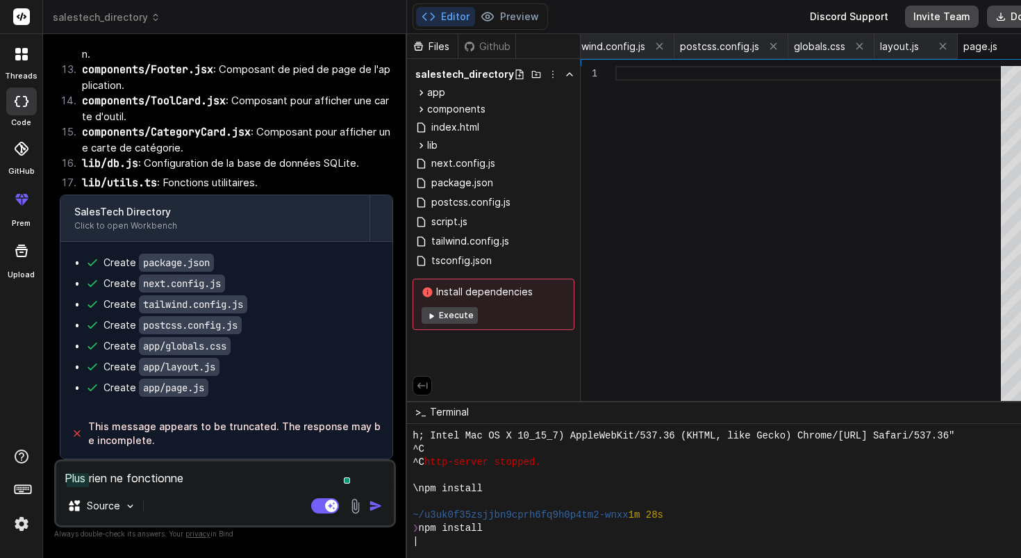
click at [209, 492] on div "Source" at bounding box center [224, 508] width 337 height 33
click at [212, 476] on textarea "Plus rien ne fonctionne" at bounding box center [224, 473] width 337 height 25
type textarea "x"
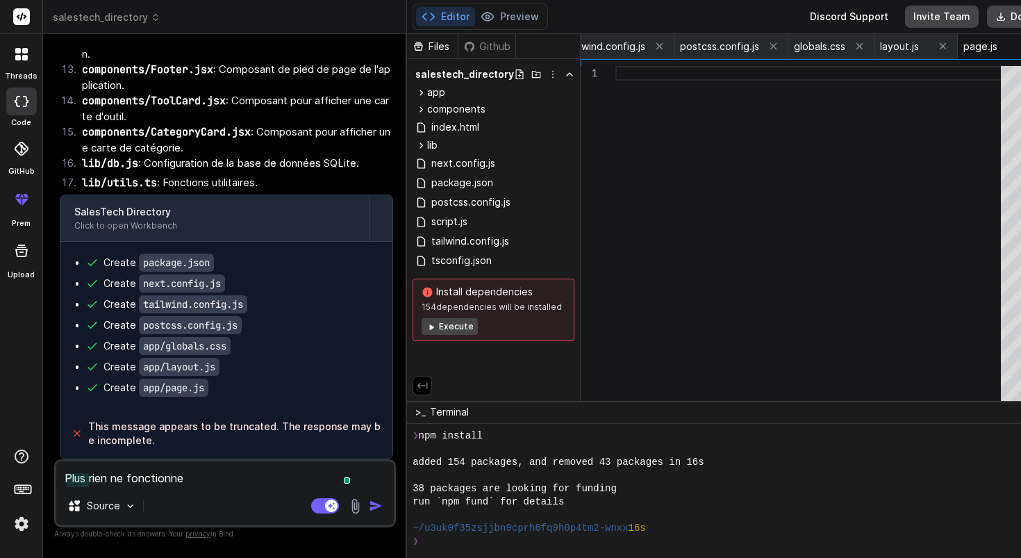
type textarea "Plus rien ne fonctionne ""
type textarea "x"
paste textarea "This message appears to be truncated. The response may be incomplete."
type textarea "Plus rien ne fonctionne "This message appears to be truncated. The response may…"
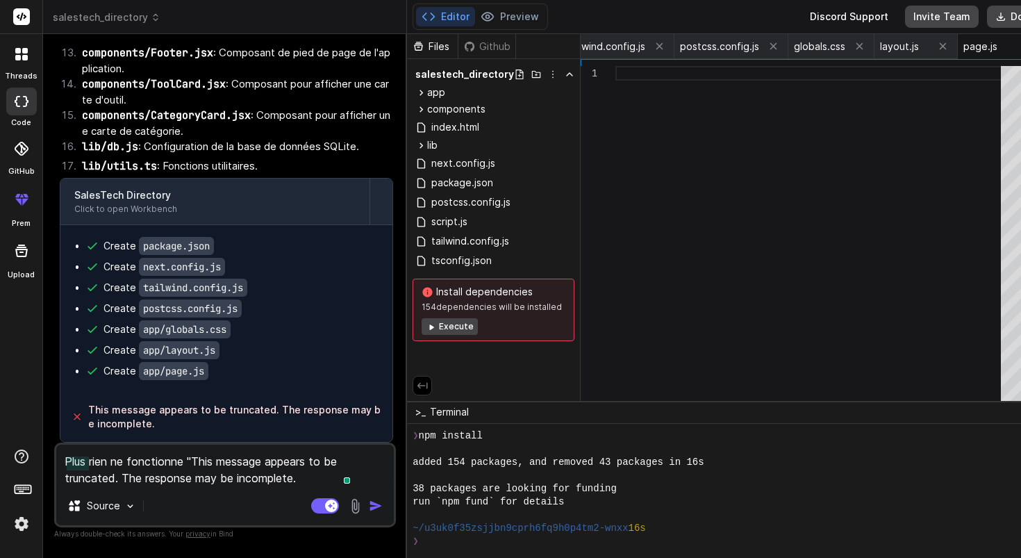
type textarea "x"
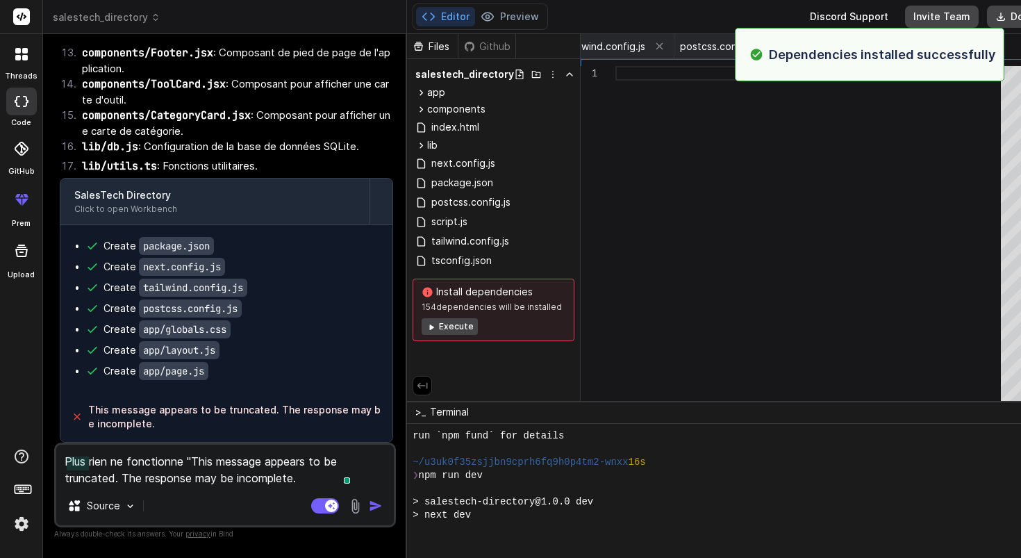
type textarea "Plus rien ne fonctionne "This message appears to be truncated. The response may…"
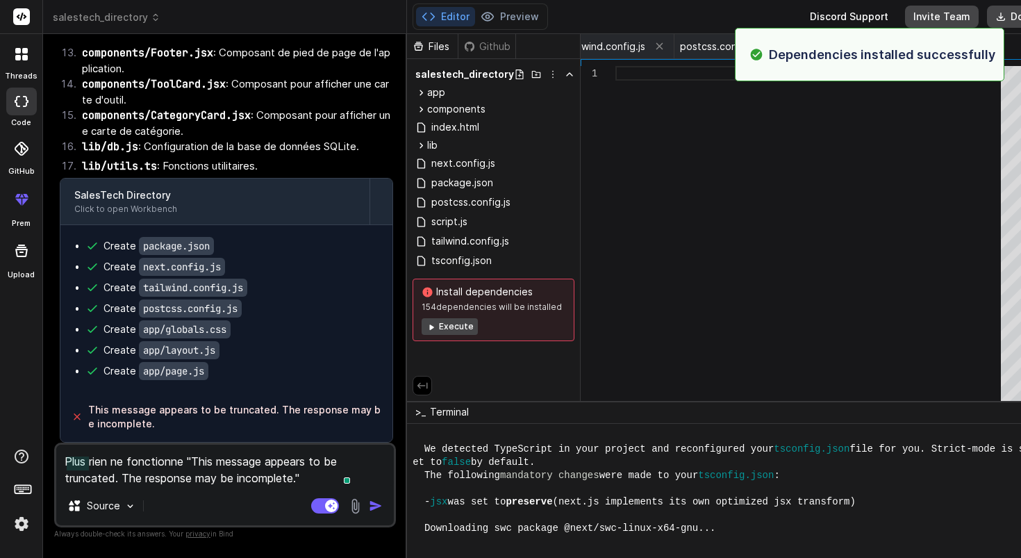
type textarea "x"
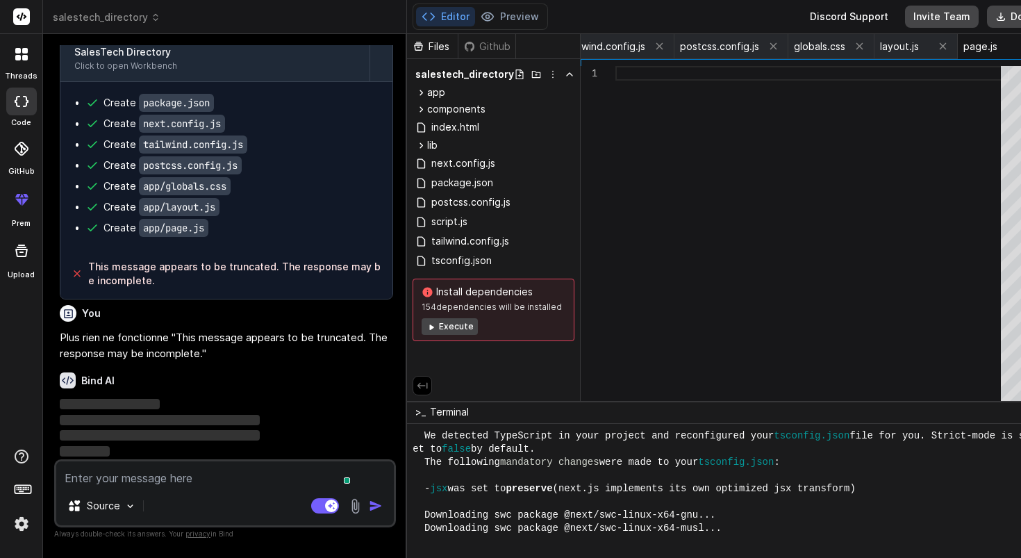
scroll to position [2625, 0]
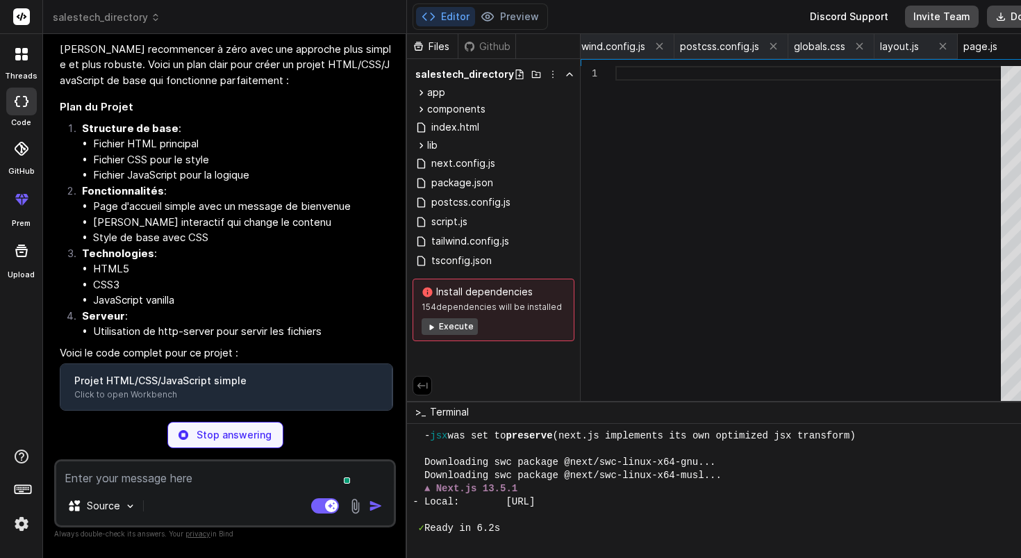
type textarea "x"
type textarea "}"
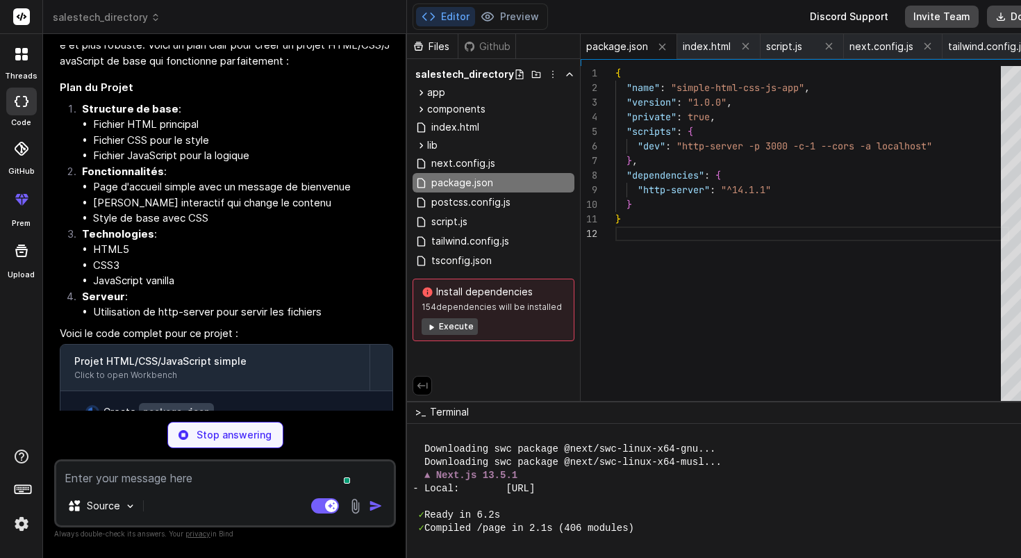
scroll to position [2902, 0]
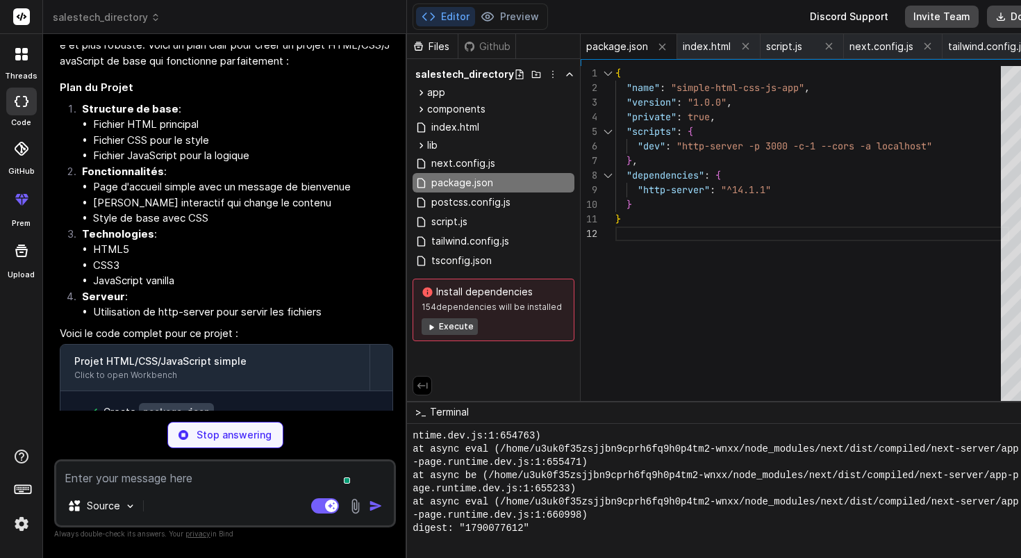
type textarea "x"
type textarea "<div class="container"> <h1>Bienvenue sur mon projet simple</h1> <p id="message…"
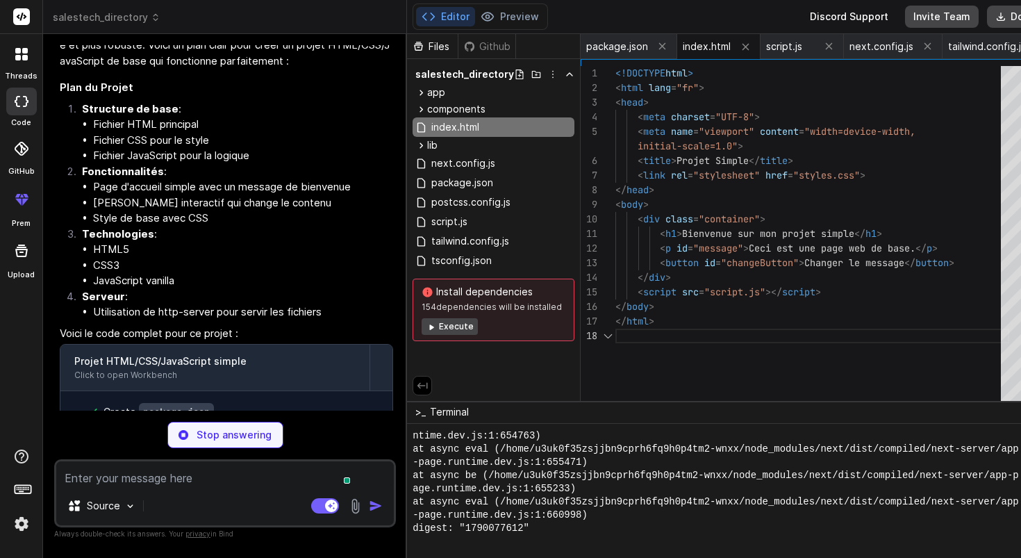
scroll to position [117, 0]
type textarea "x"
type textarea "}"
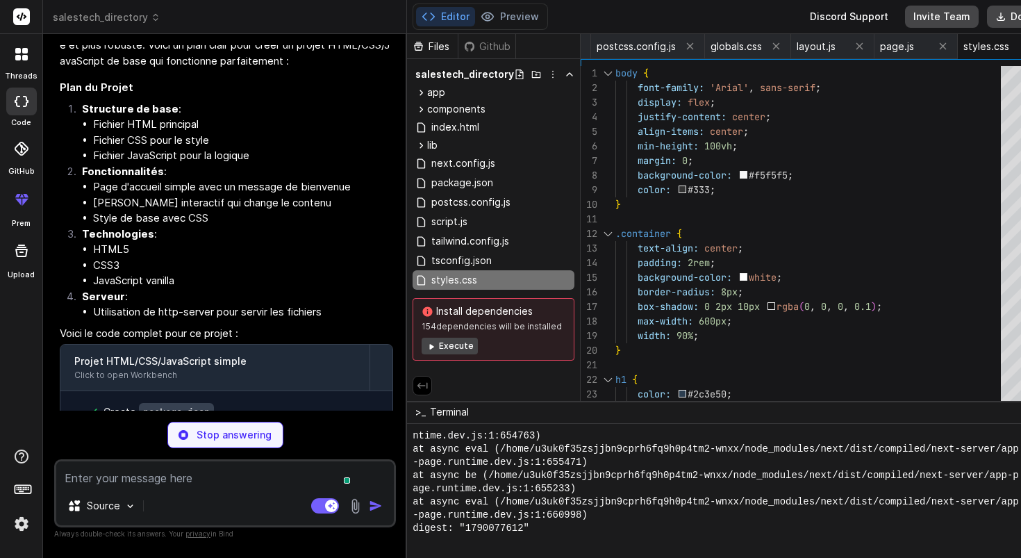
type textarea "x"
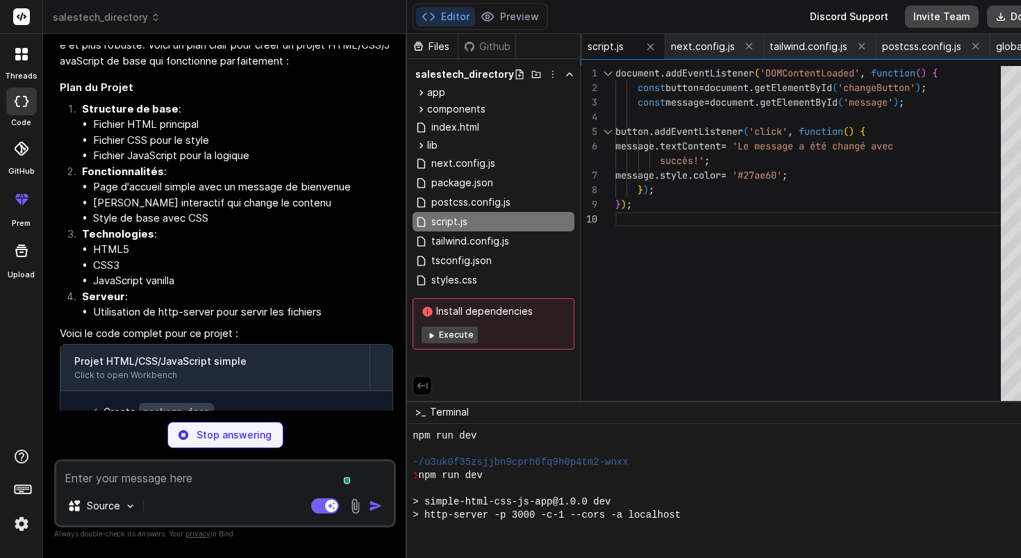
scroll to position [4960, 0]
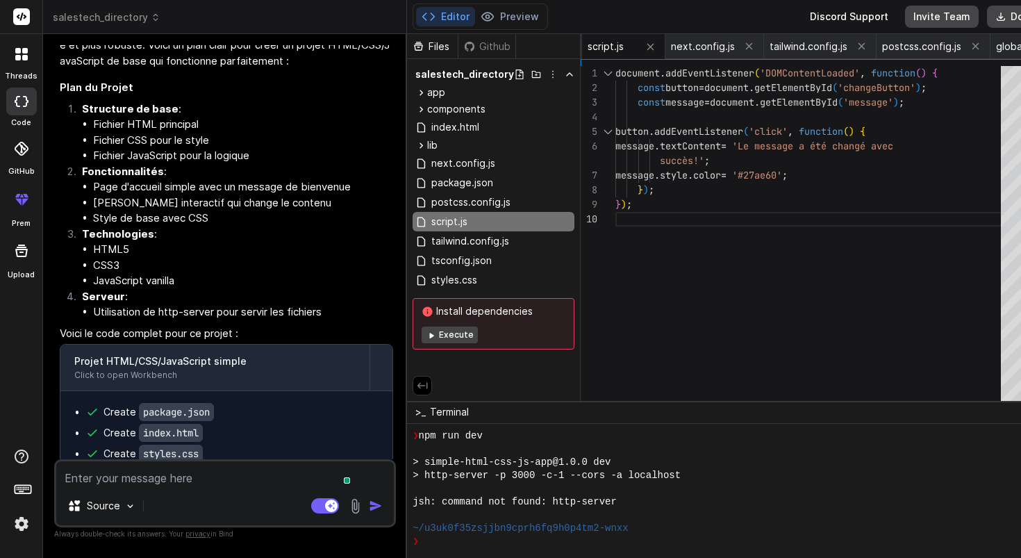
type textarea "x"
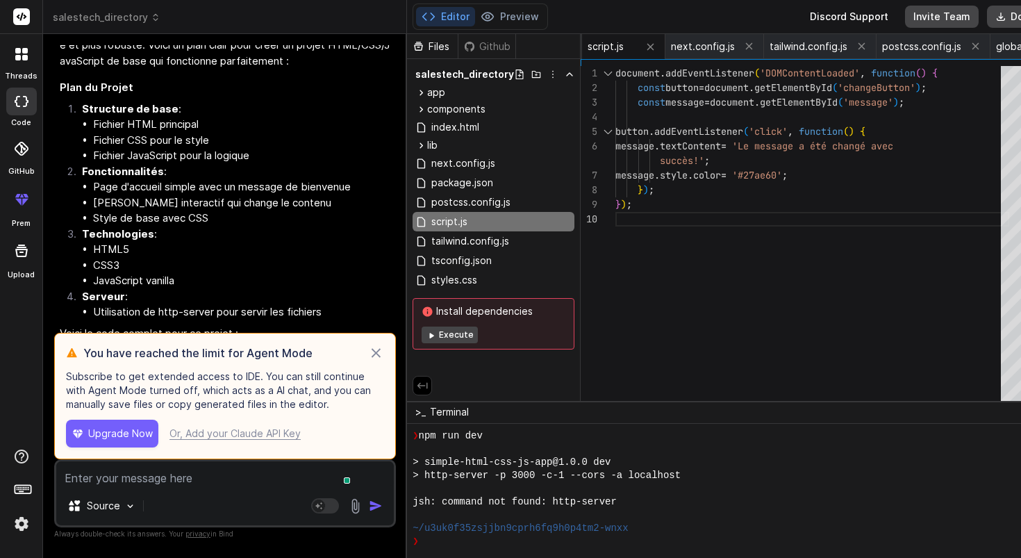
click at [368, 344] on icon at bounding box center [376, 352] width 16 height 17
type textarea "x"
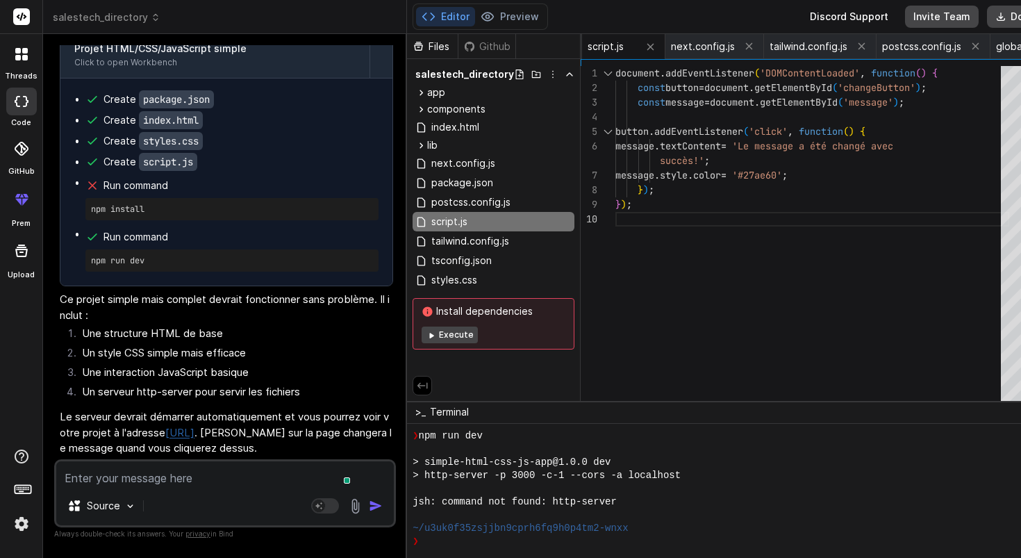
scroll to position [7018, 0]
